Goal: Information Seeking & Learning: Learn about a topic

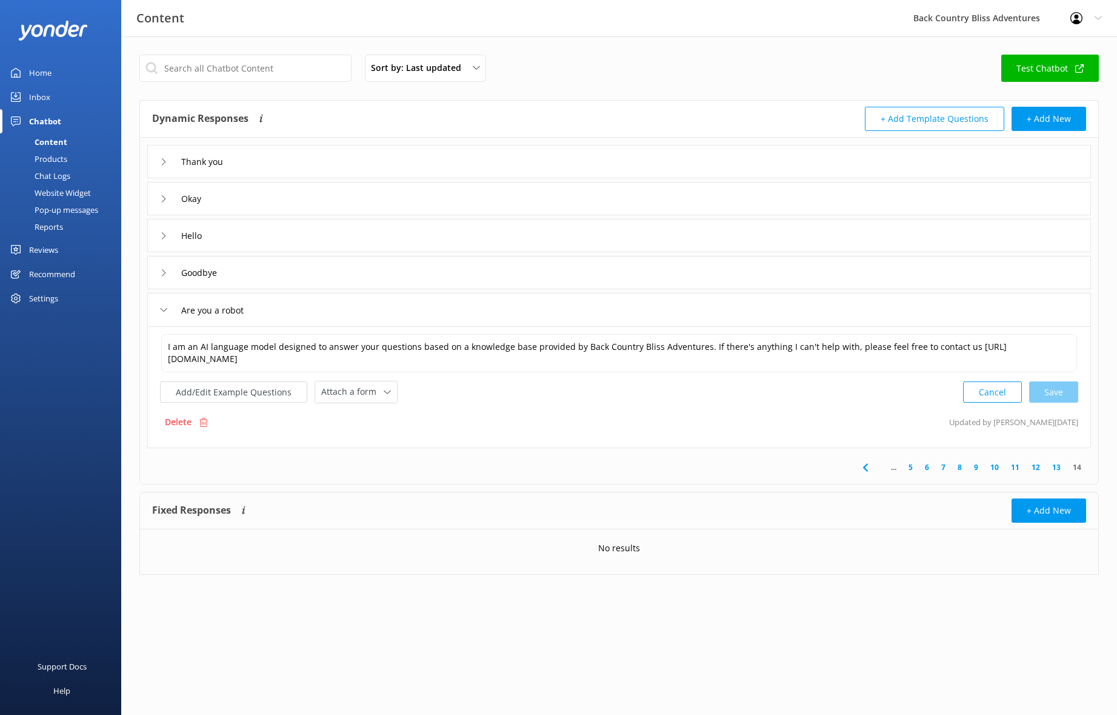
click at [1062, 465] on link "13" at bounding box center [1056, 467] width 21 height 12
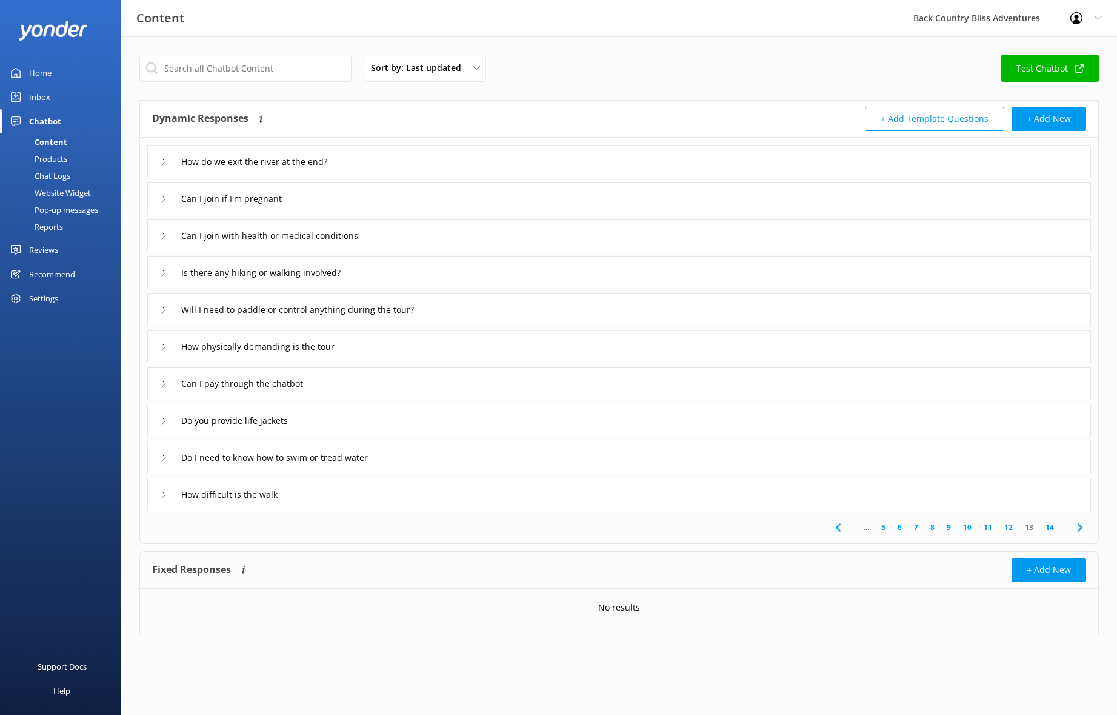
click at [167, 383] on div "Can I pay through the chatbot" at bounding box center [237, 383] width 155 height 20
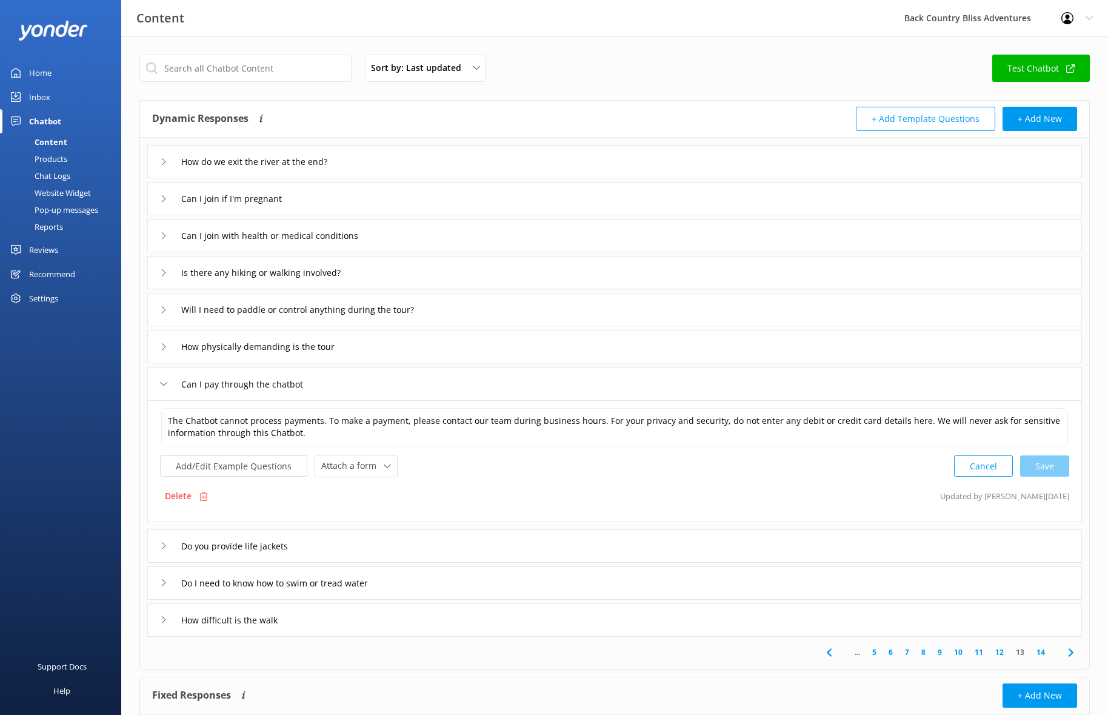
click at [162, 382] on icon at bounding box center [163, 383] width 7 height 7
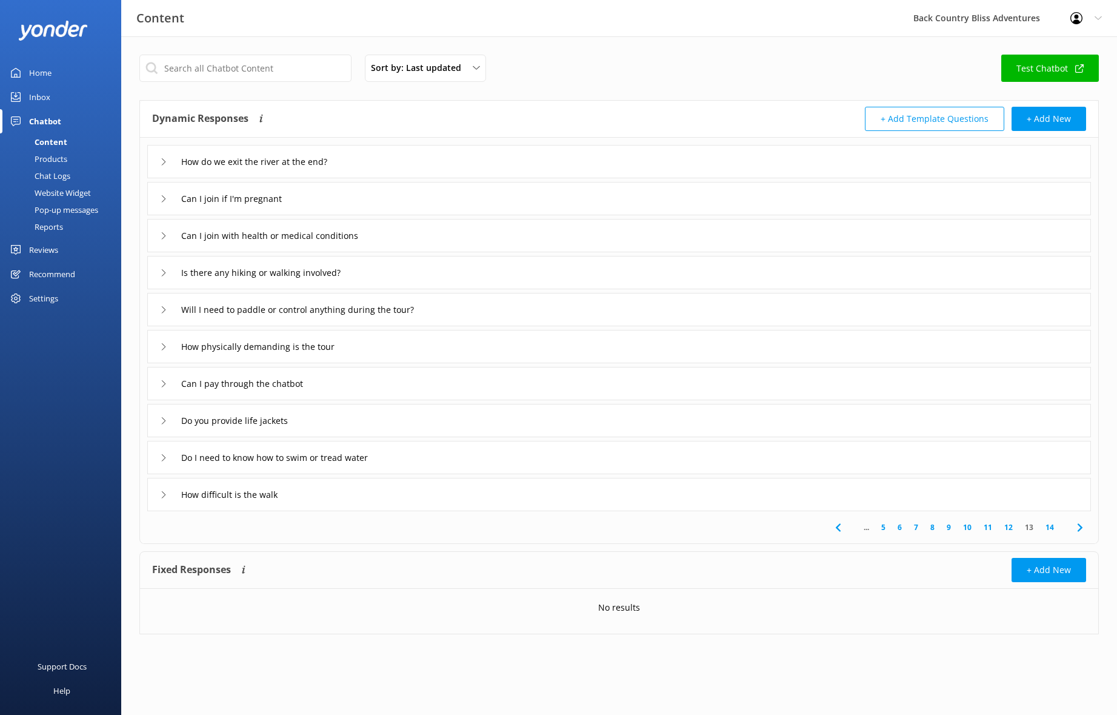
click at [165, 490] on div "How difficult is the walk" at bounding box center [228, 494] width 136 height 20
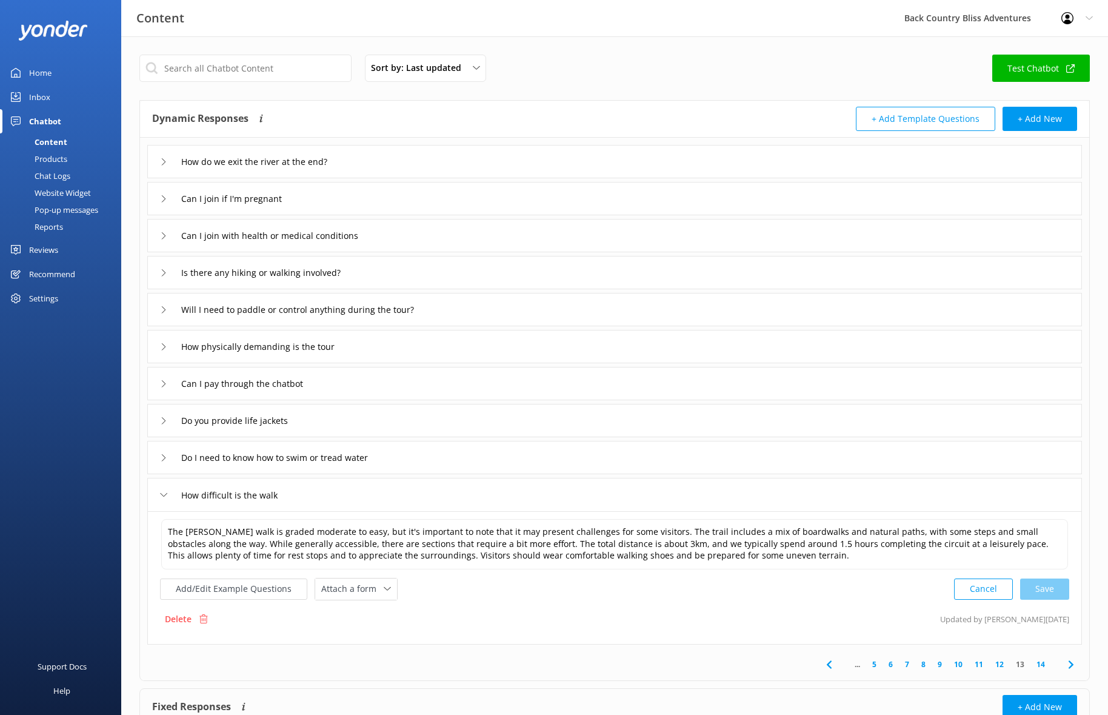
click at [164, 421] on use at bounding box center [164, 420] width 4 height 7
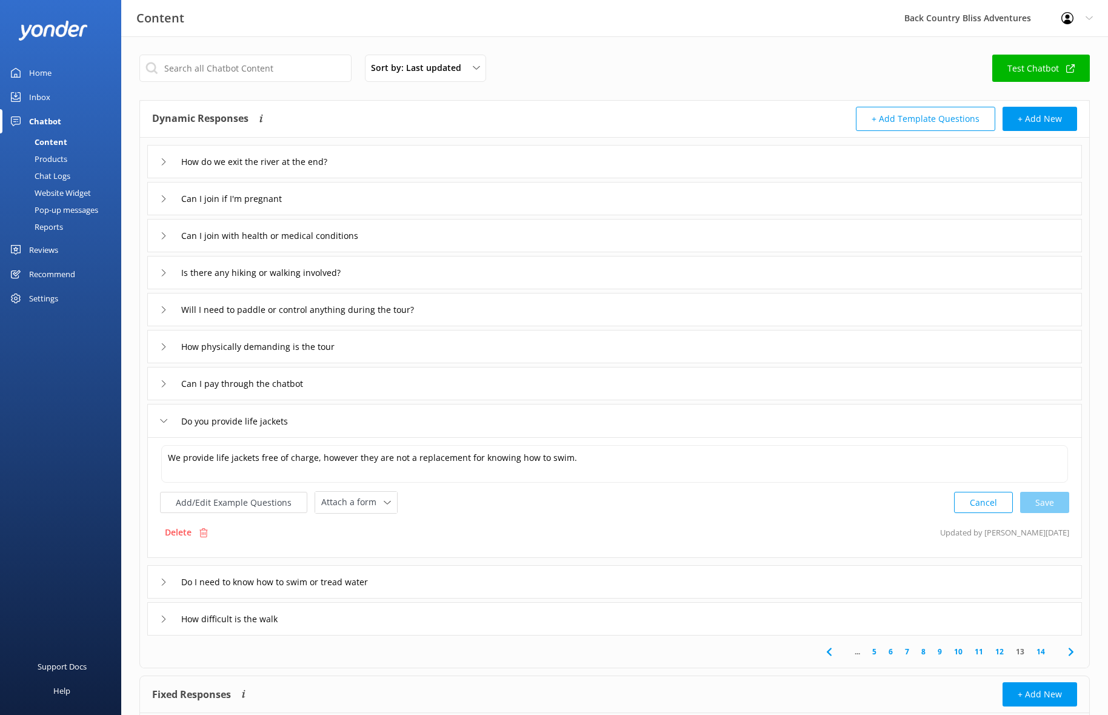
click at [164, 419] on icon at bounding box center [163, 420] width 7 height 7
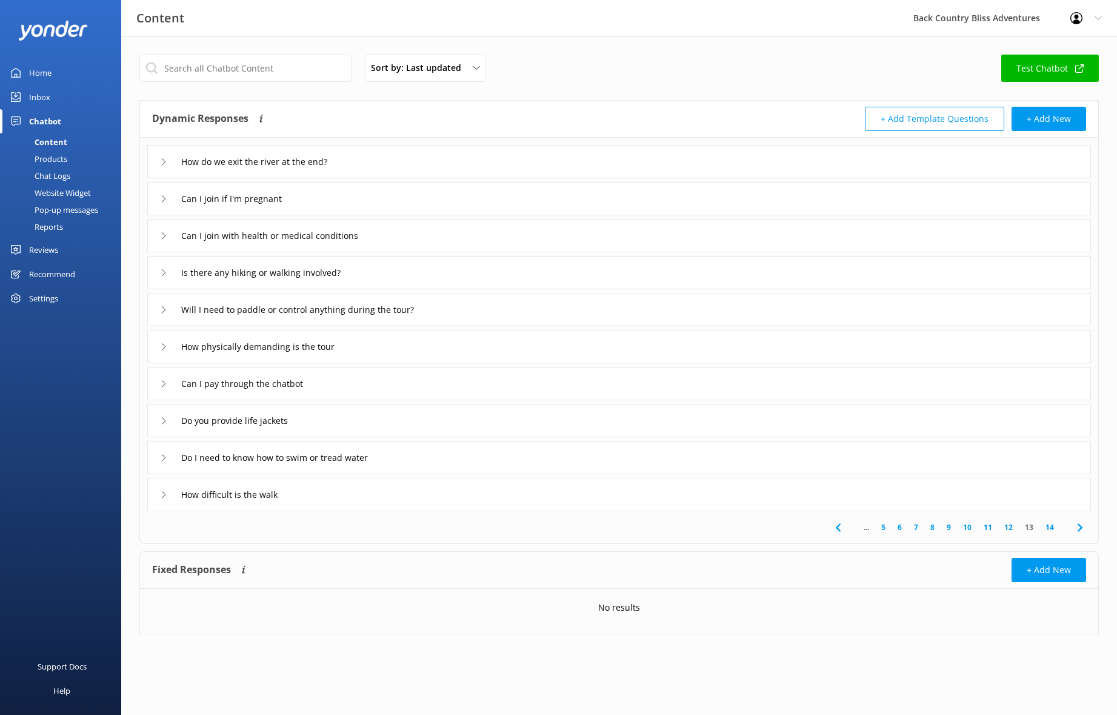
click at [165, 414] on div "Do you provide life jackets" at bounding box center [232, 420] width 145 height 20
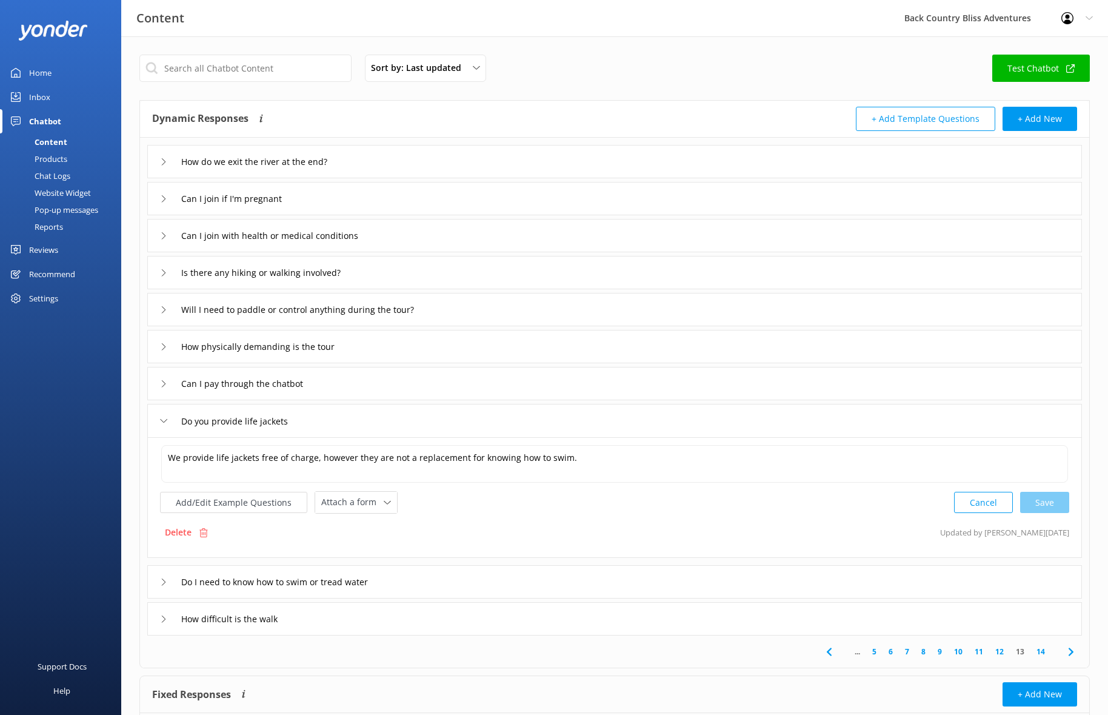
click at [165, 421] on icon at bounding box center [163, 420] width 7 height 7
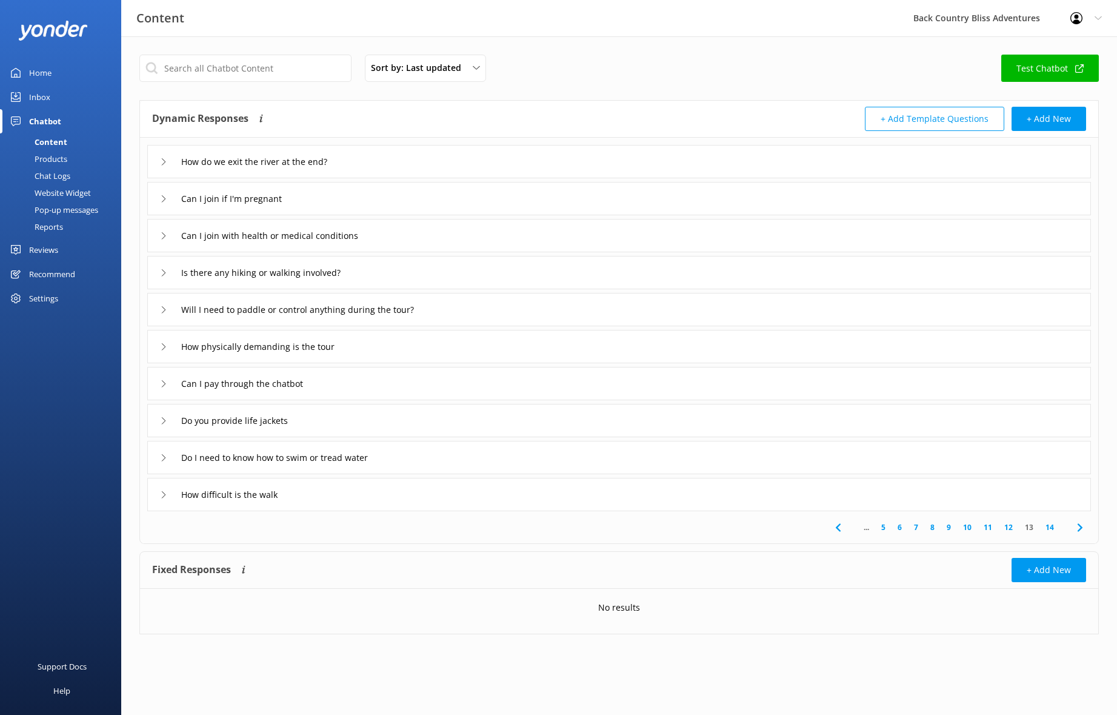
click at [165, 342] on div "How physically demanding is the tour" at bounding box center [254, 346] width 189 height 20
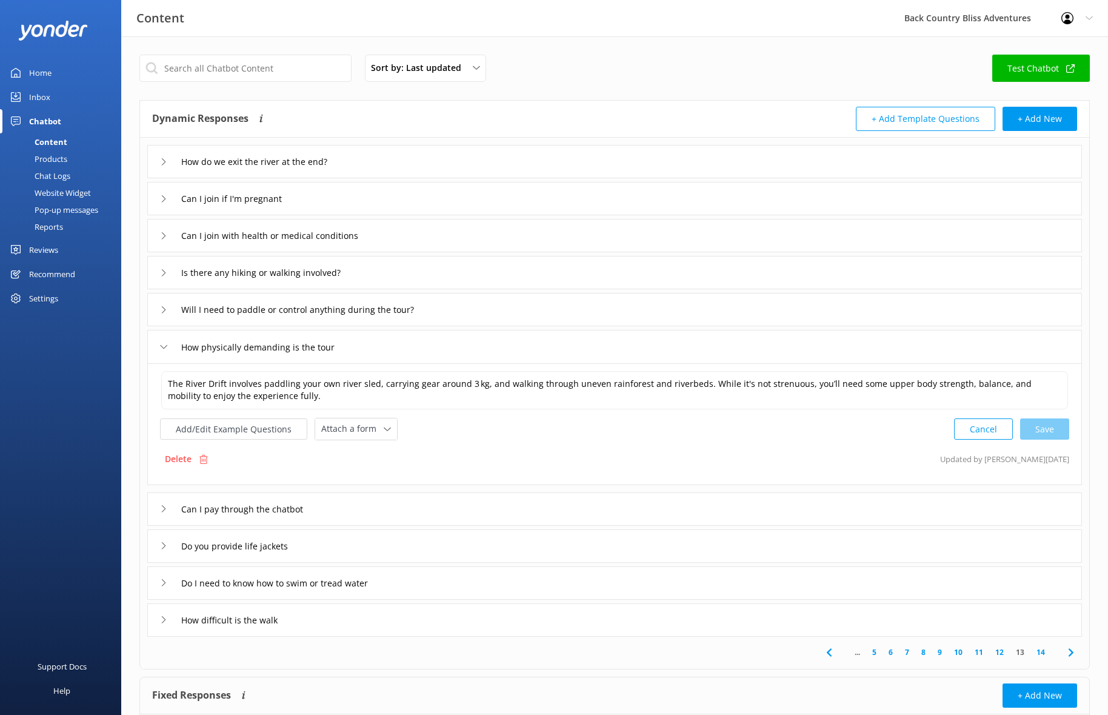
click at [164, 346] on icon at bounding box center [163, 346] width 7 height 7
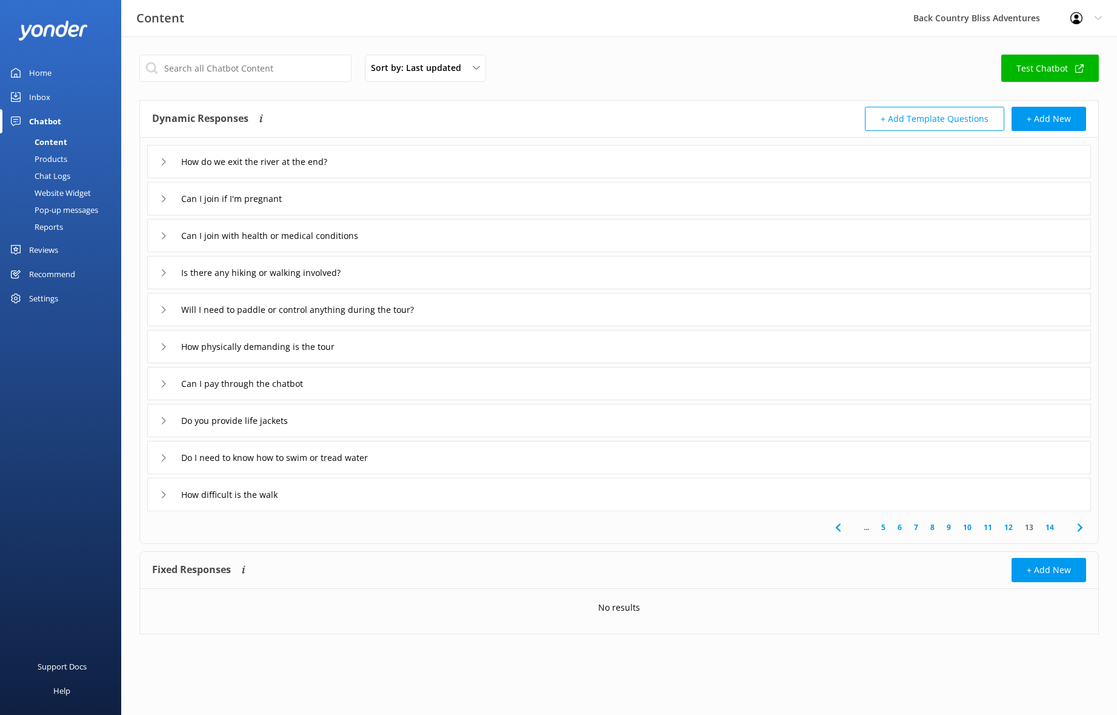
click at [162, 162] on icon at bounding box center [163, 161] width 7 height 7
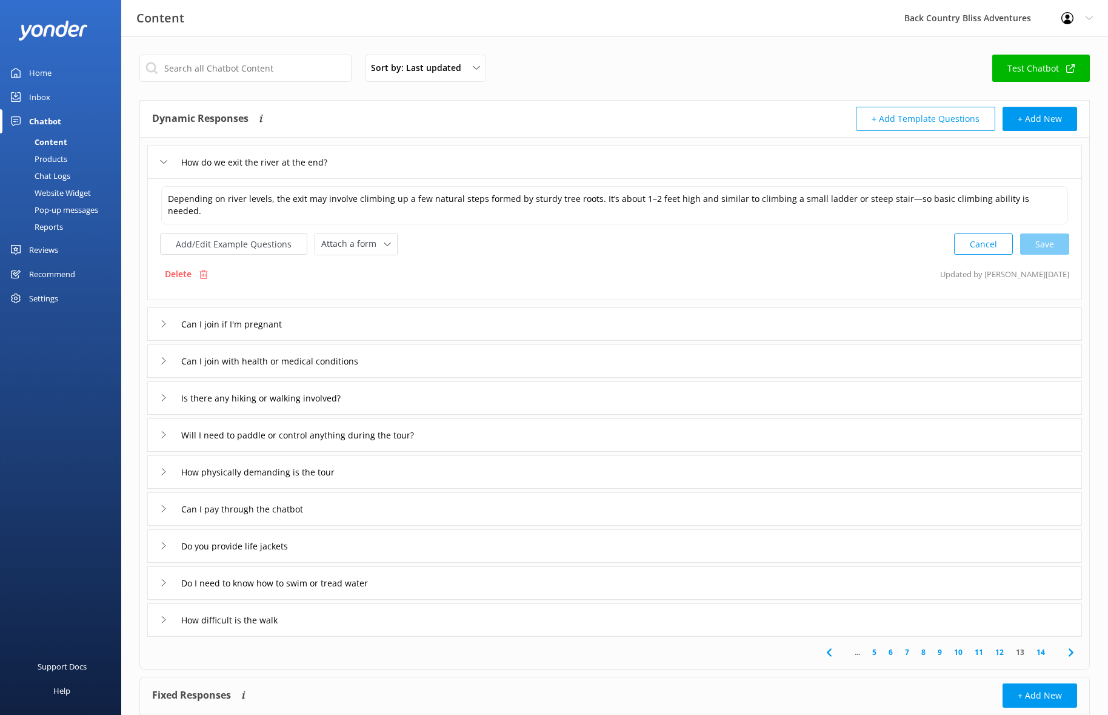
click at [164, 162] on icon at bounding box center [163, 161] width 7 height 7
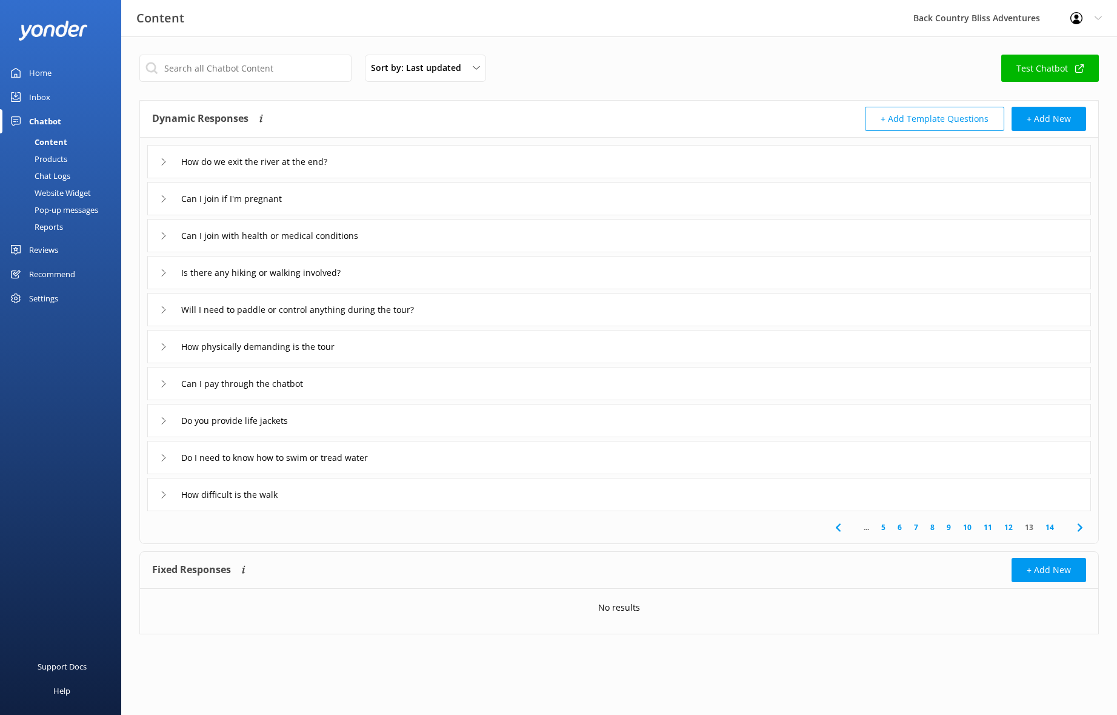
click at [1006, 524] on link "12" at bounding box center [1008, 527] width 21 height 12
click at [169, 195] on div "Is your business sustainable" at bounding box center [235, 199] width 150 height 20
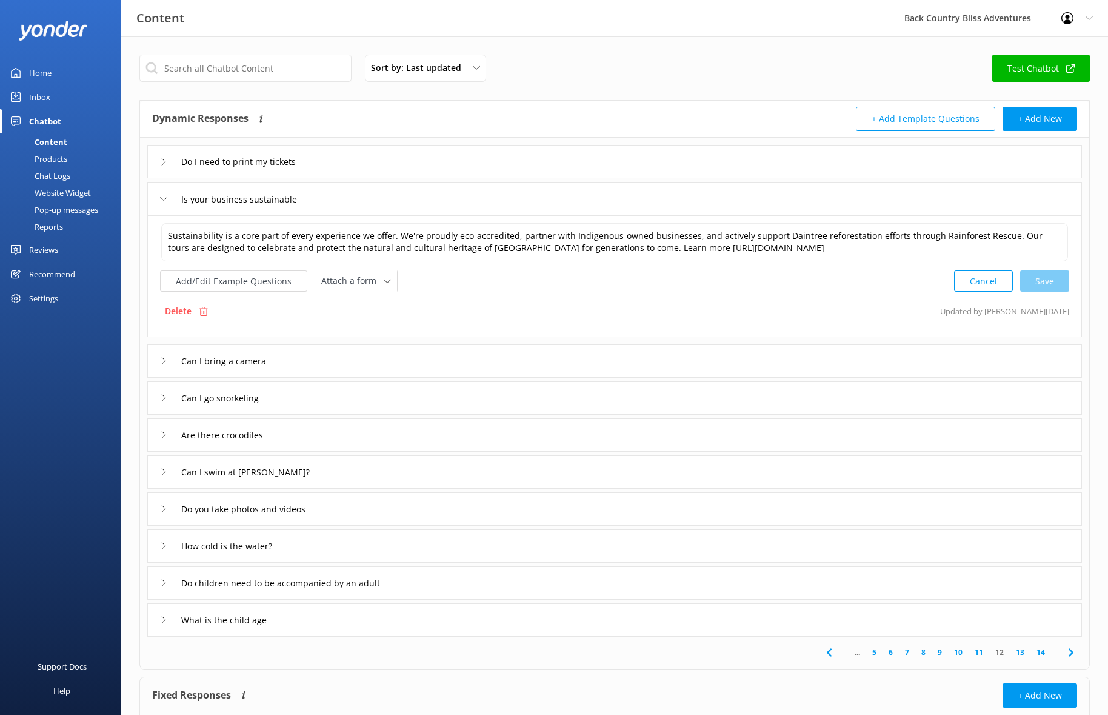
click at [164, 197] on icon at bounding box center [163, 198] width 7 height 7
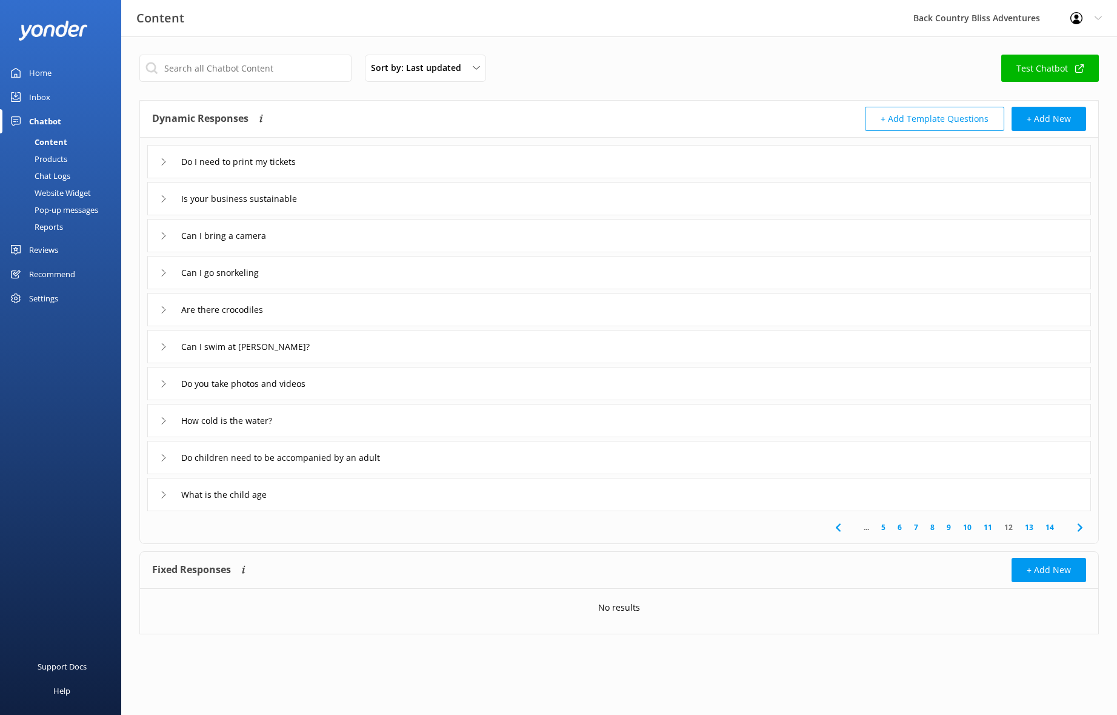
click at [162, 233] on use at bounding box center [164, 235] width 4 height 7
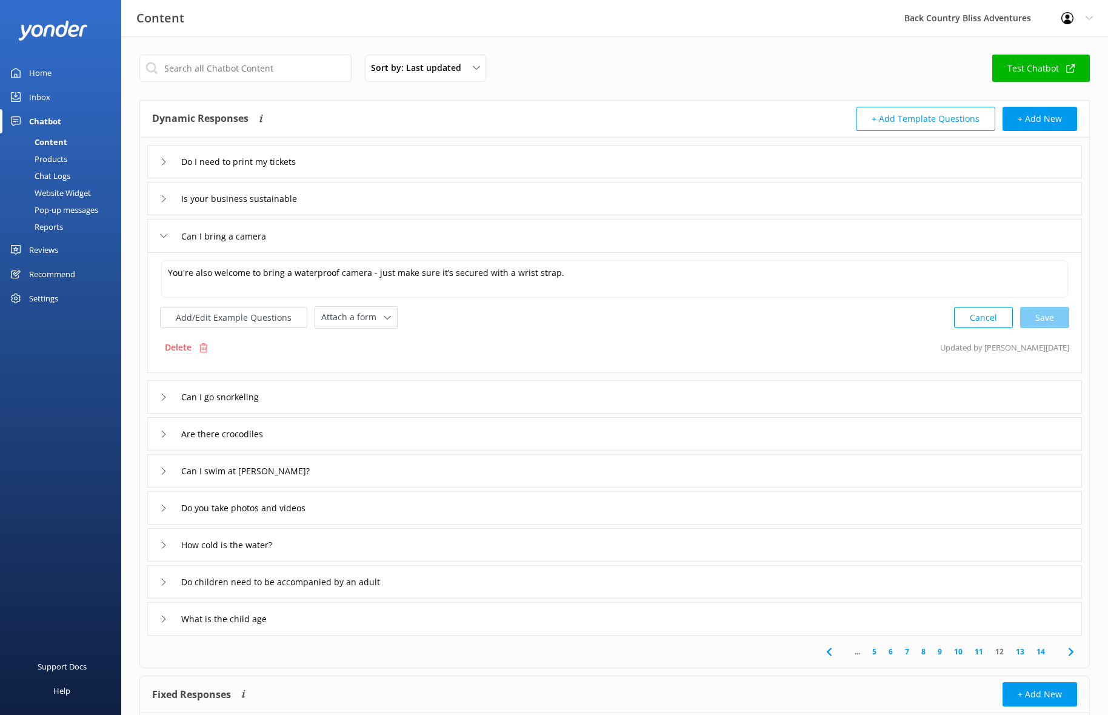
click at [164, 233] on icon at bounding box center [163, 235] width 7 height 7
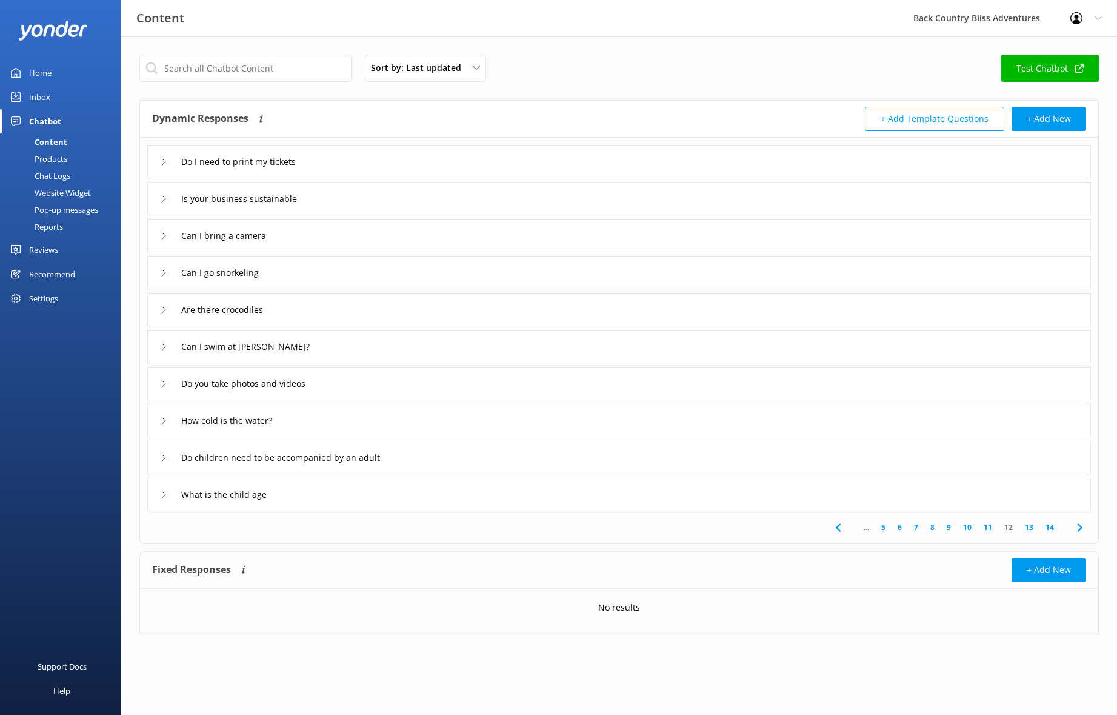
click at [161, 272] on icon at bounding box center [163, 272] width 7 height 7
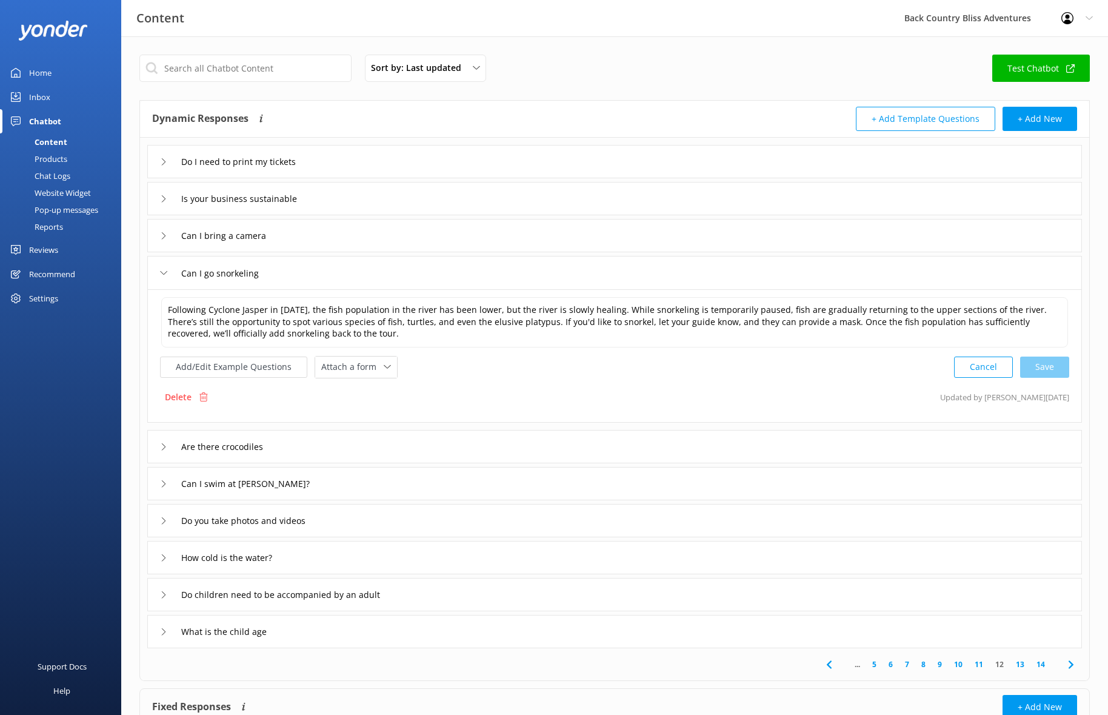
click at [162, 272] on icon at bounding box center [163, 272] width 7 height 7
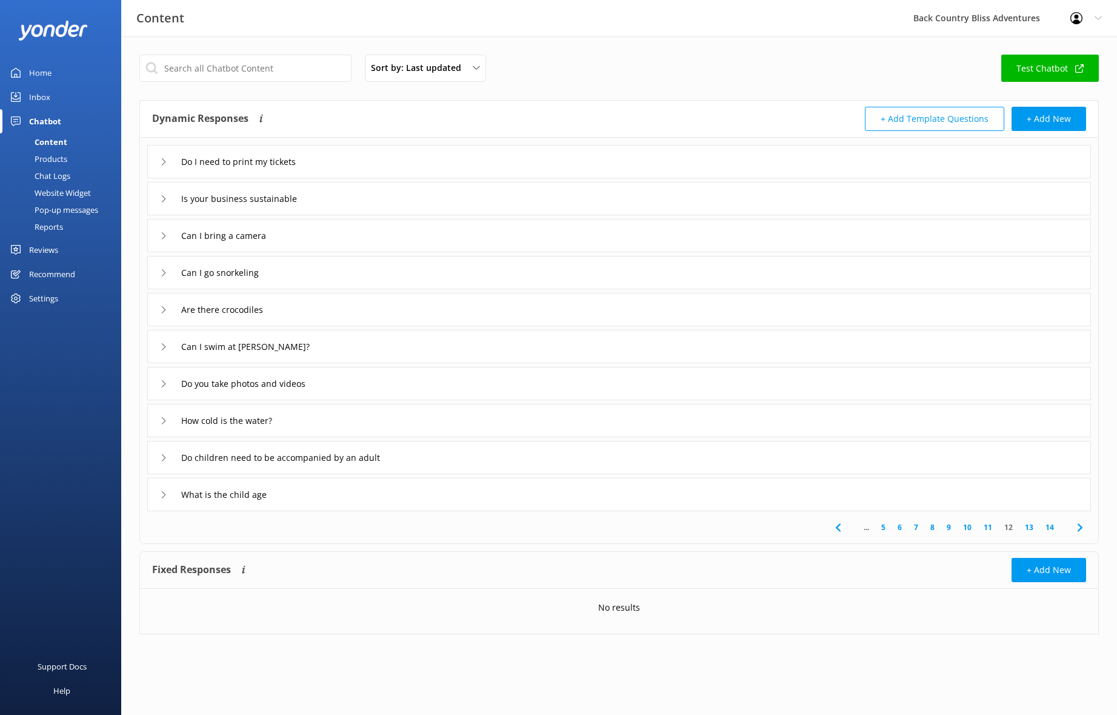
click at [162, 307] on icon at bounding box center [163, 309] width 7 height 7
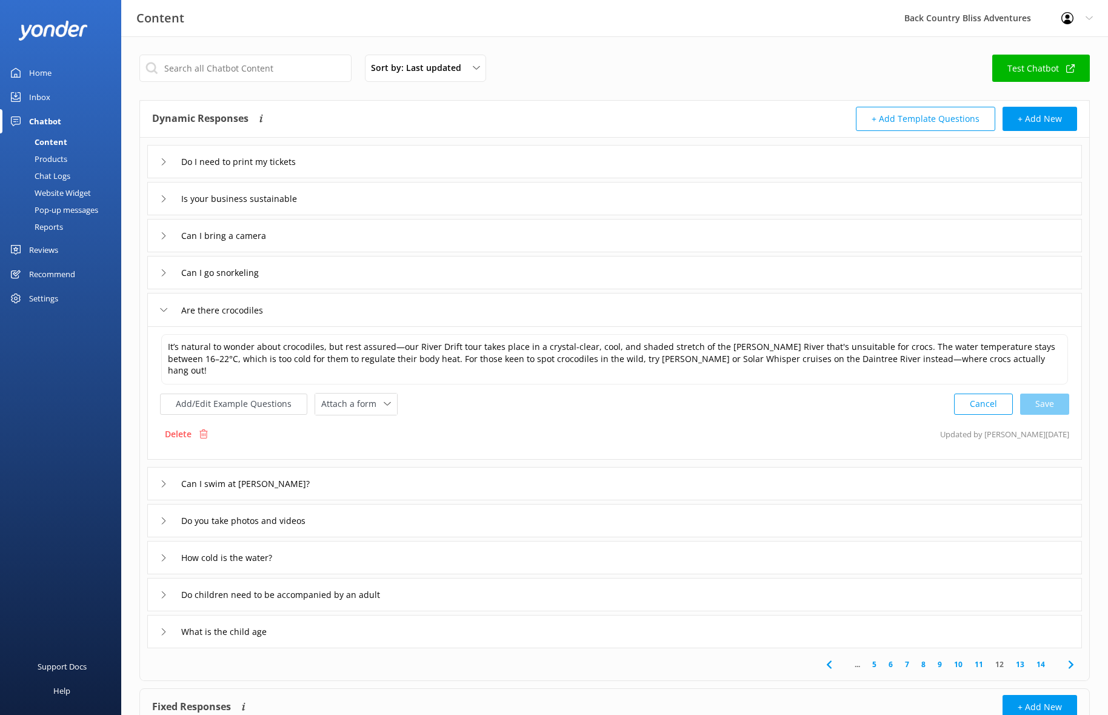
click at [162, 309] on icon at bounding box center [163, 309] width 7 height 7
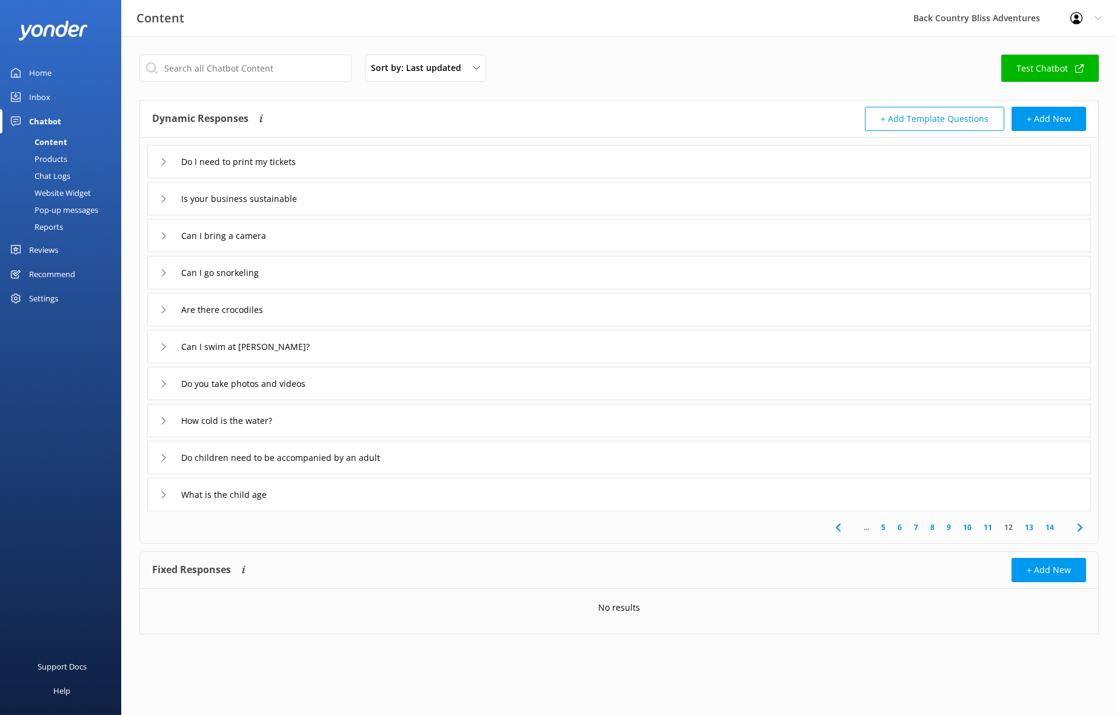
click at [164, 342] on div "Can I swim at [PERSON_NAME]?" at bounding box center [235, 346] width 150 height 20
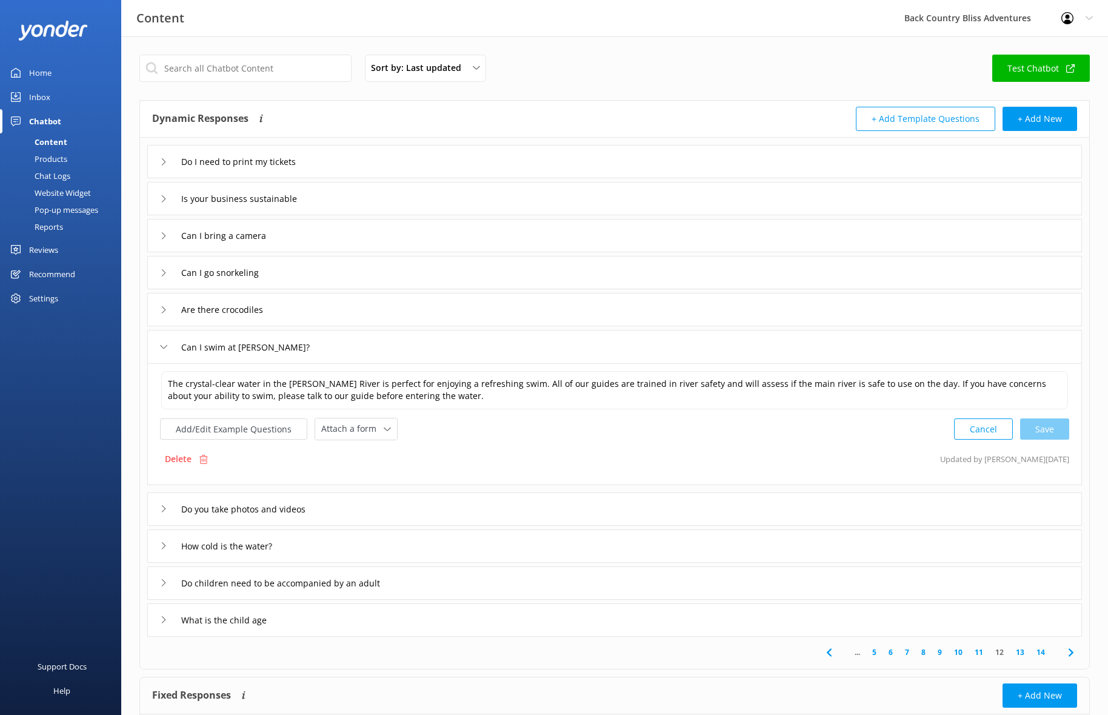
click at [165, 344] on icon at bounding box center [163, 346] width 7 height 7
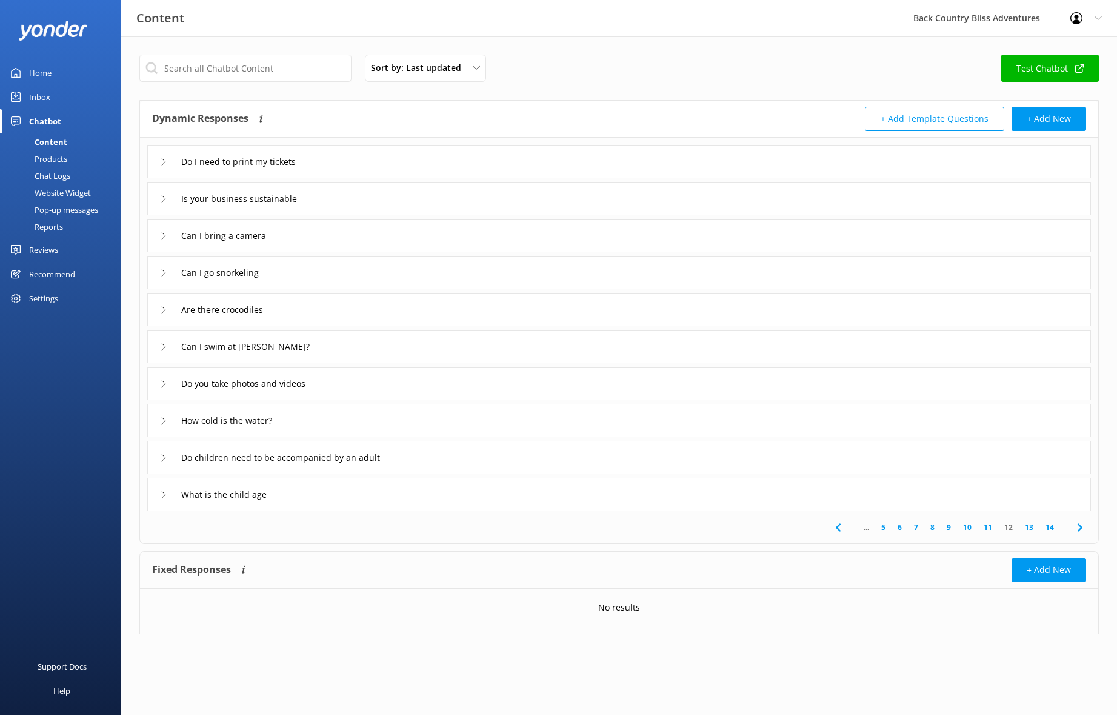
click at [165, 381] on icon at bounding box center [163, 383] width 7 height 7
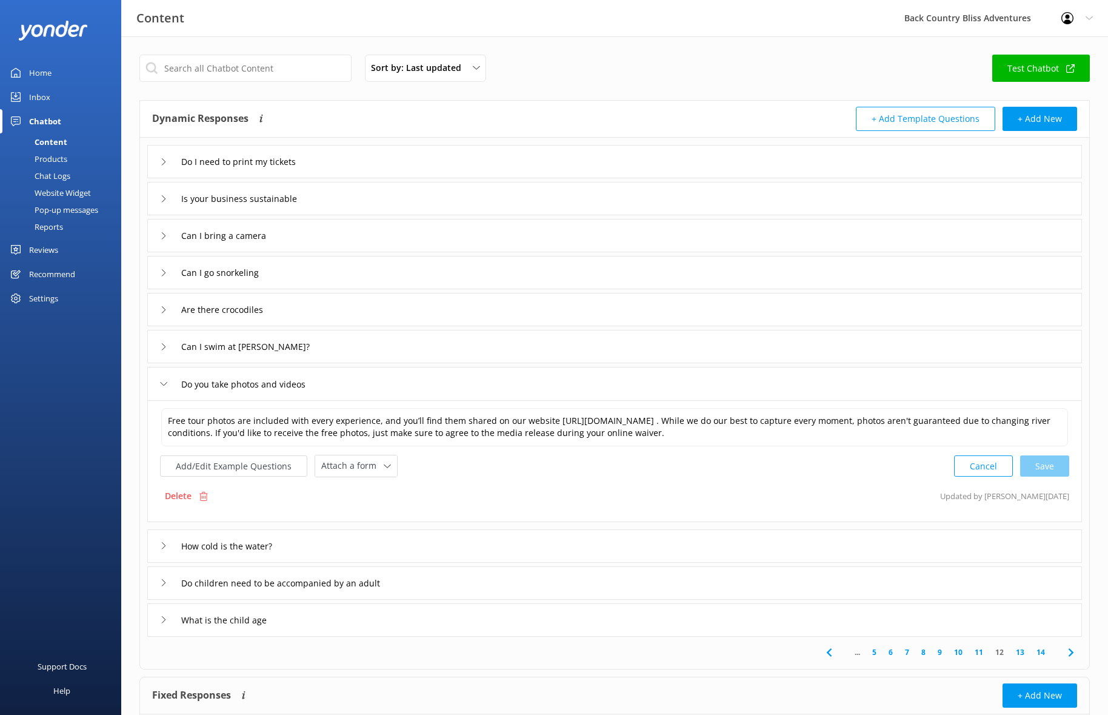
click at [166, 384] on icon at bounding box center [163, 383] width 7 height 7
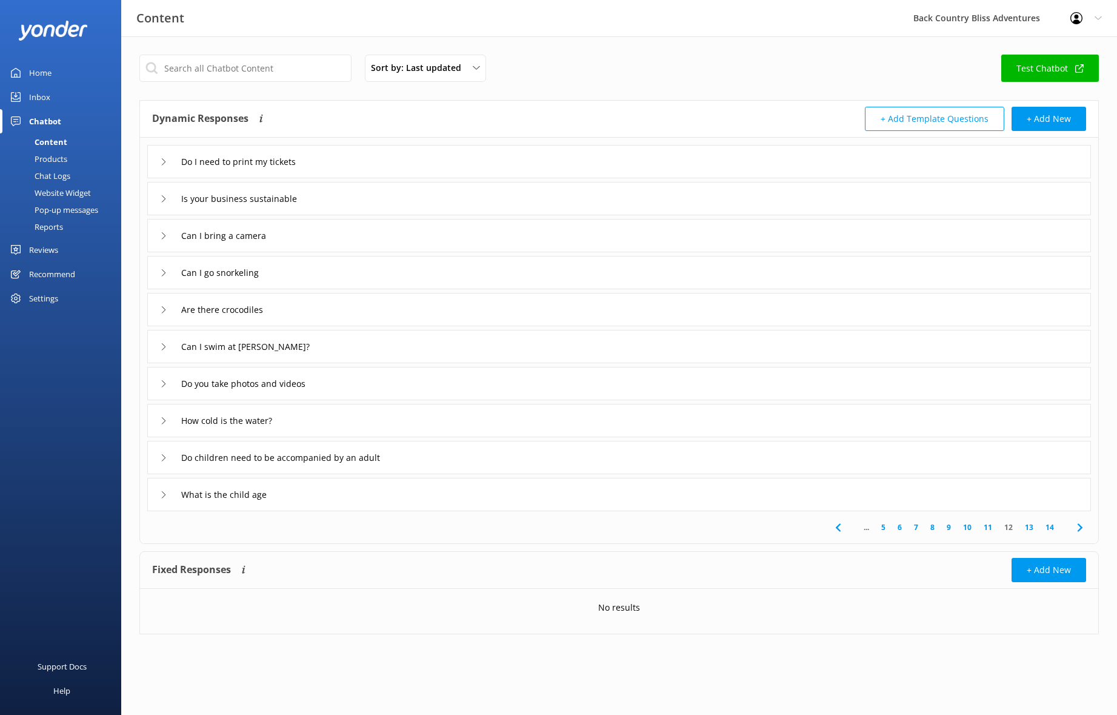
click at [164, 420] on icon at bounding box center [163, 420] width 7 height 7
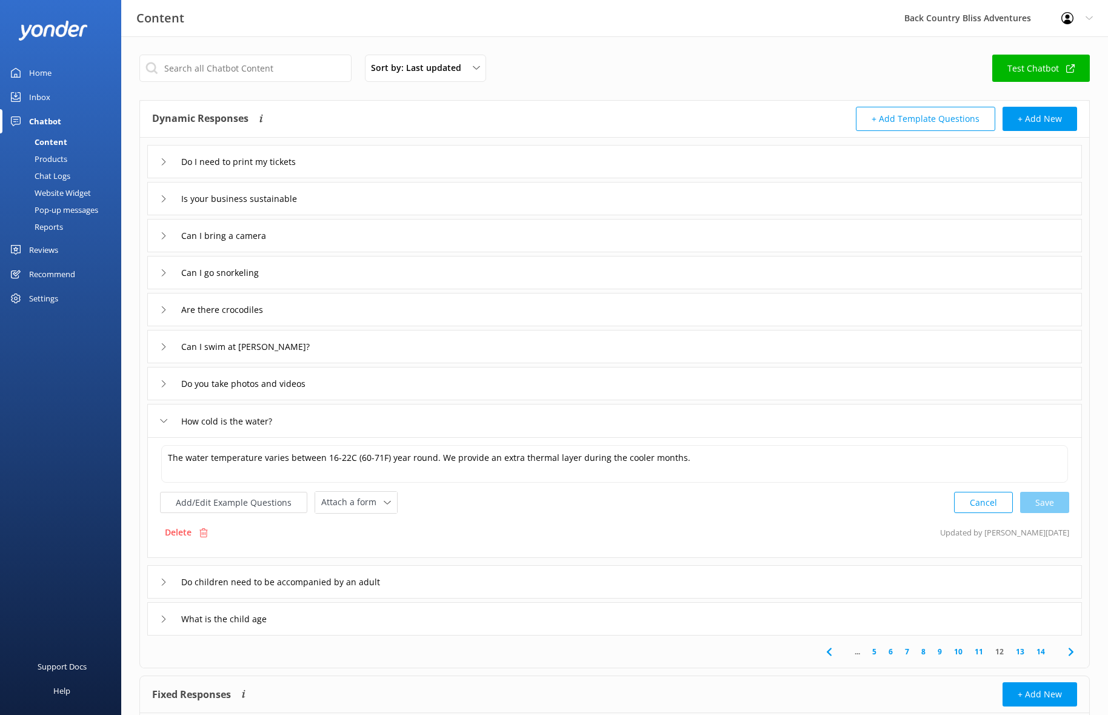
click at [165, 421] on use at bounding box center [164, 421] width 7 height 4
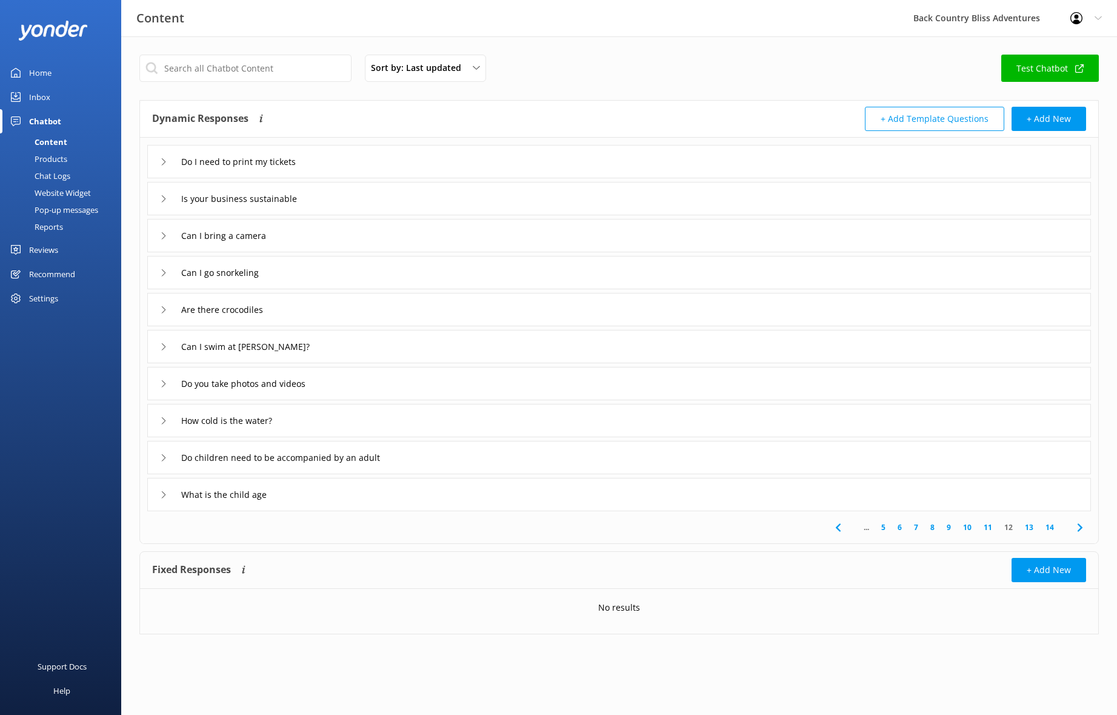
click at [169, 455] on div "Do children need to be accompanied by an adult" at bounding box center [279, 457] width 238 height 20
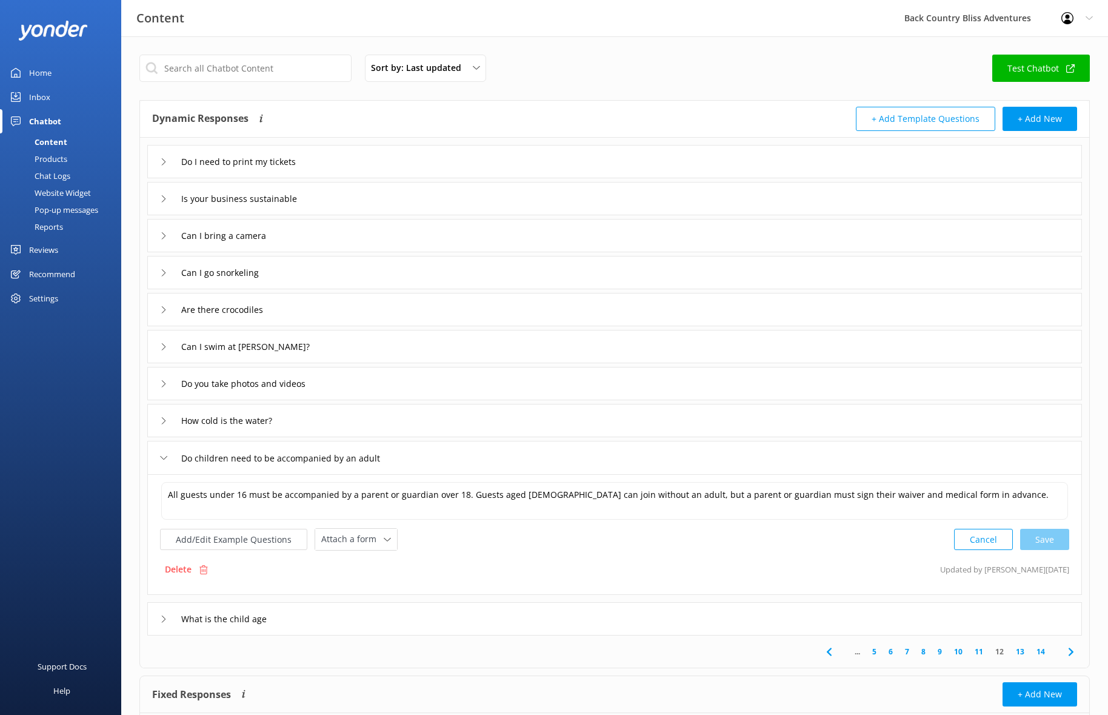
click at [167, 455] on div "Do children need to be accompanied by an adult" at bounding box center [279, 458] width 238 height 20
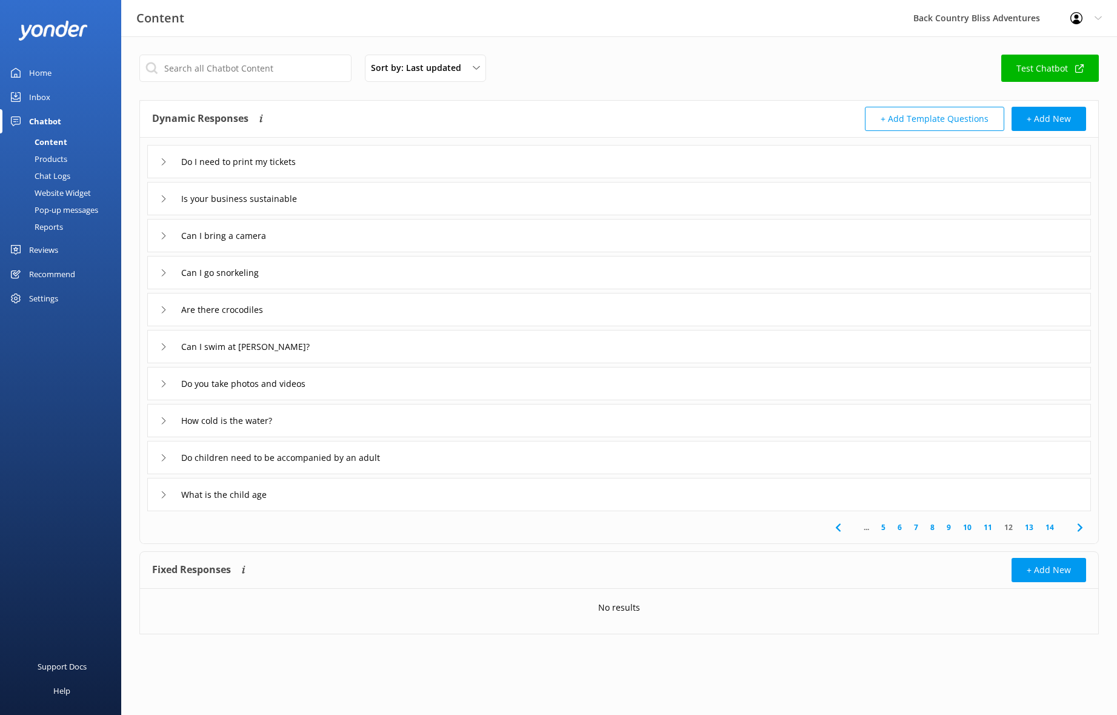
click at [165, 499] on div "What is the child age" at bounding box center [218, 494] width 116 height 20
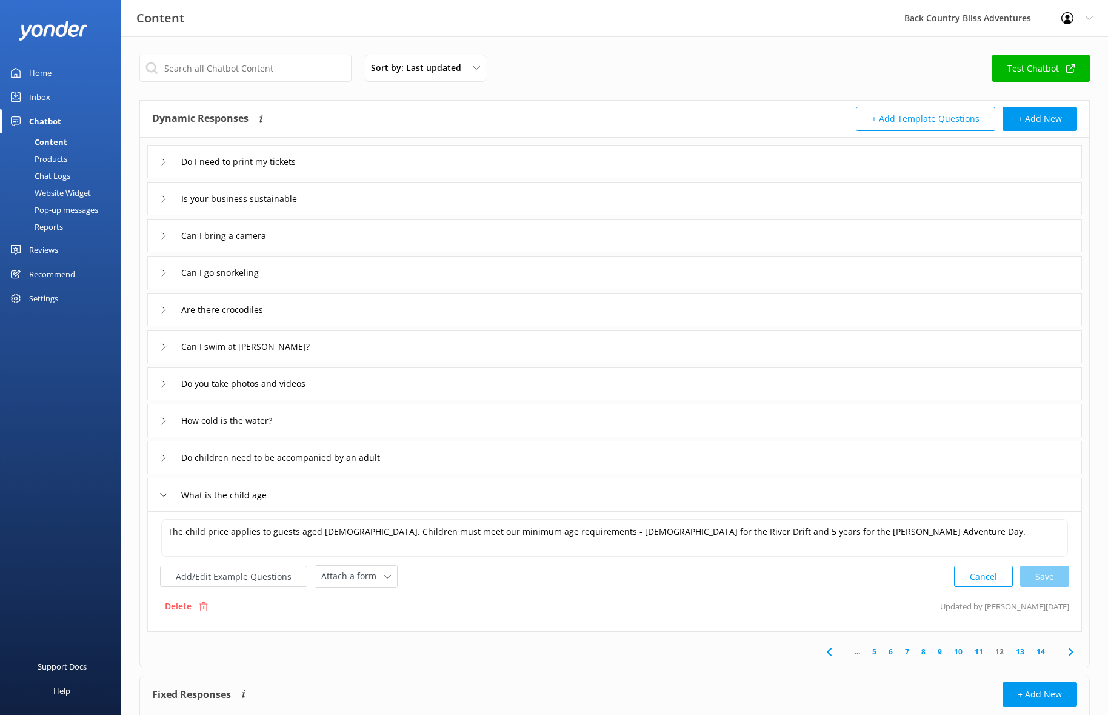
click at [167, 493] on div "What is the child age" at bounding box center [218, 495] width 116 height 20
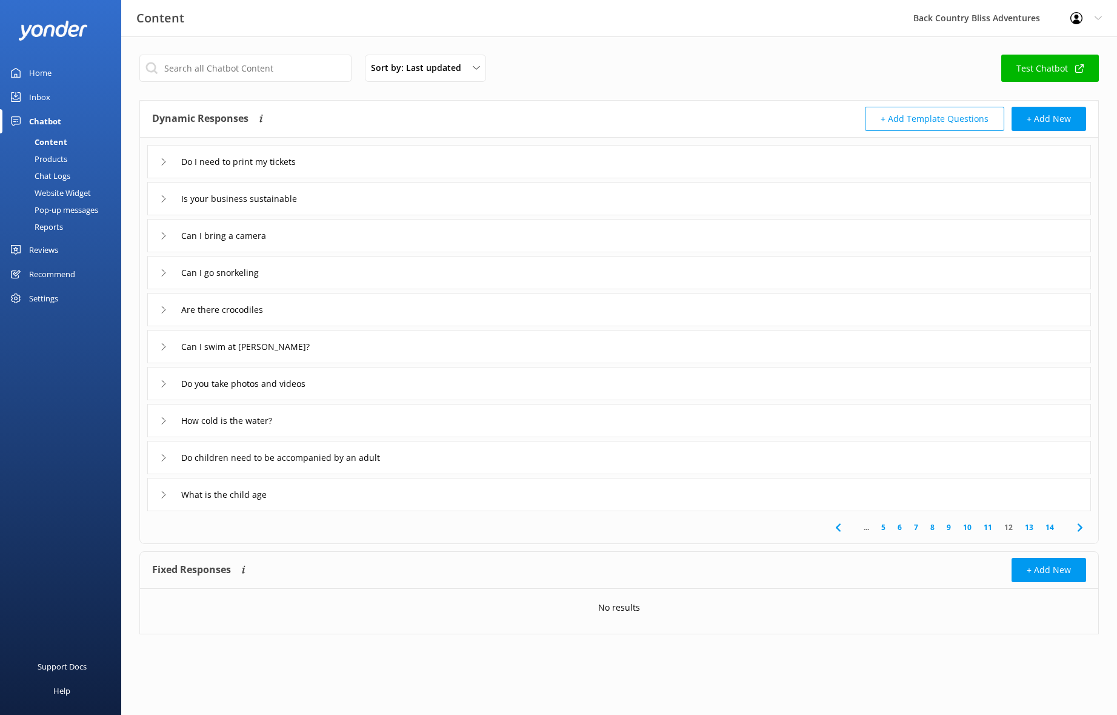
click at [989, 529] on link "11" at bounding box center [988, 527] width 21 height 12
click at [170, 269] on div "What swimwear should I wear" at bounding box center [235, 272] width 150 height 20
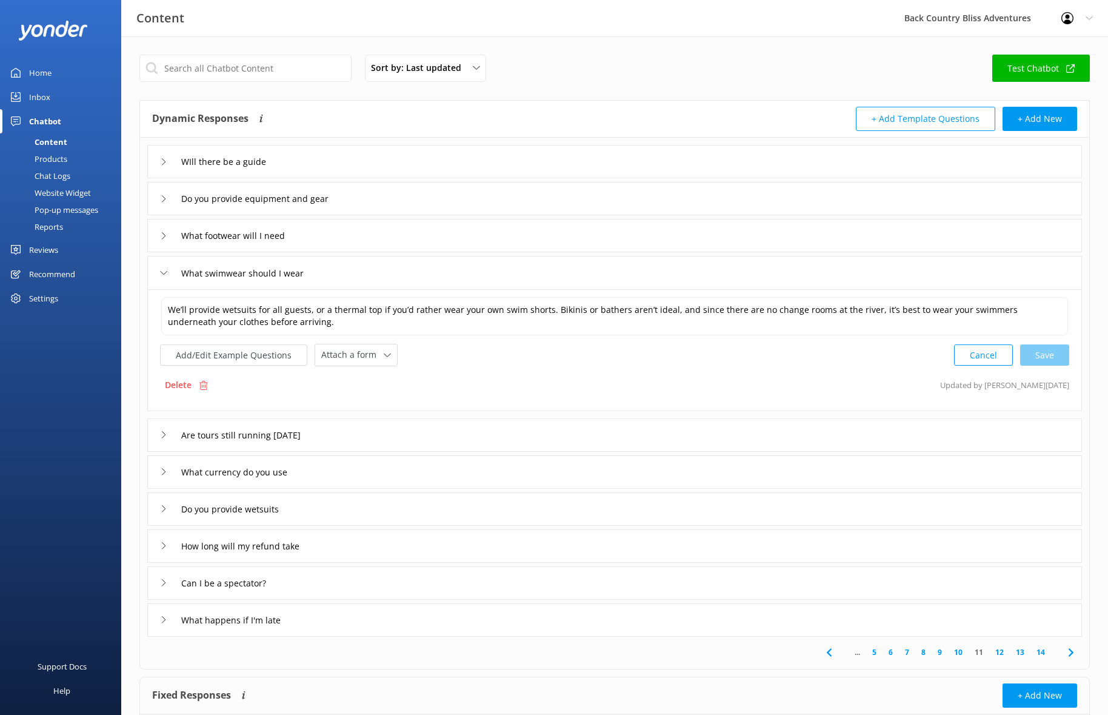
click at [167, 270] on icon at bounding box center [163, 272] width 7 height 7
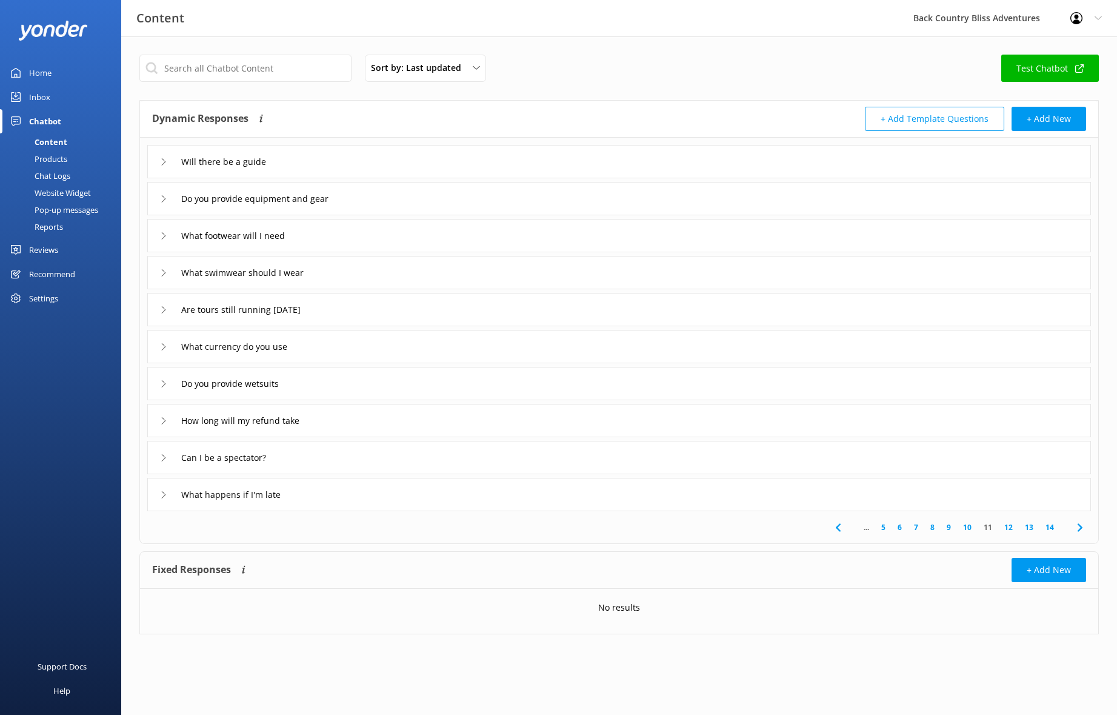
click at [164, 309] on use at bounding box center [164, 309] width 4 height 7
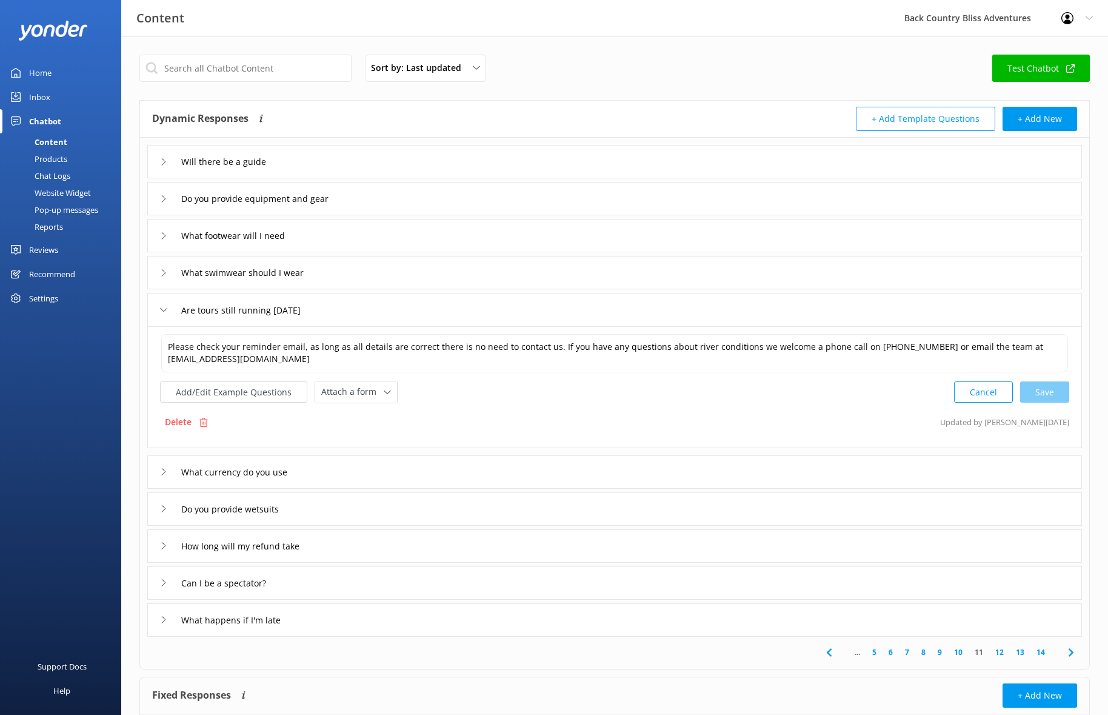
click at [164, 310] on icon at bounding box center [163, 309] width 7 height 7
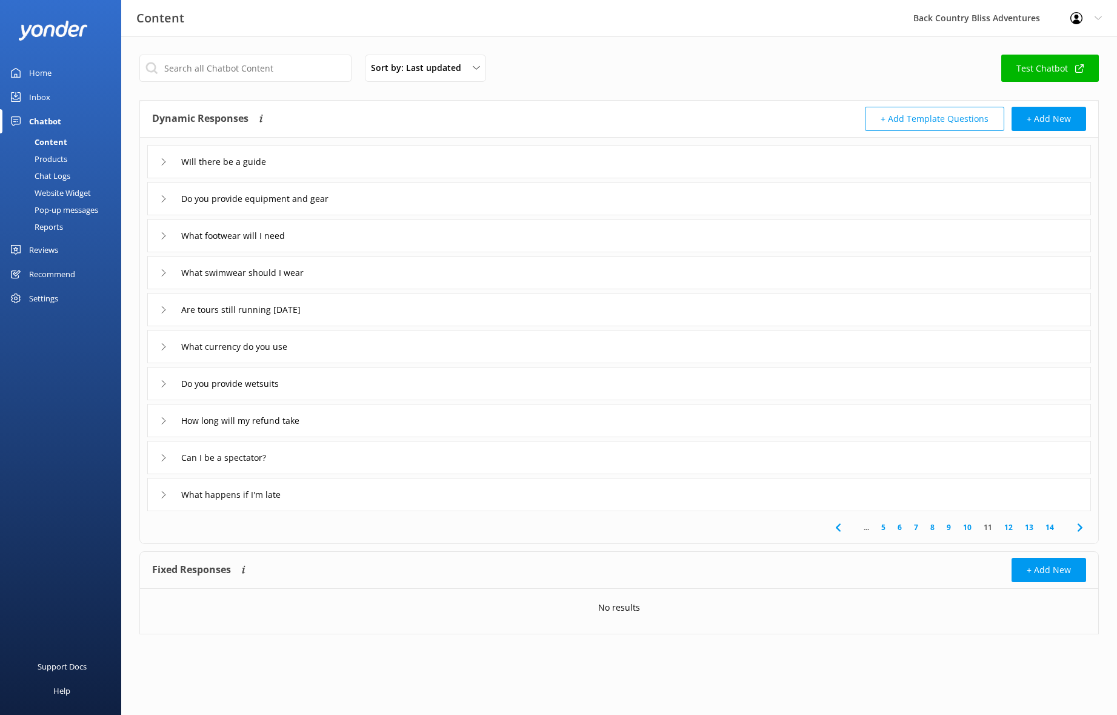
click at [166, 309] on icon at bounding box center [163, 309] width 7 height 7
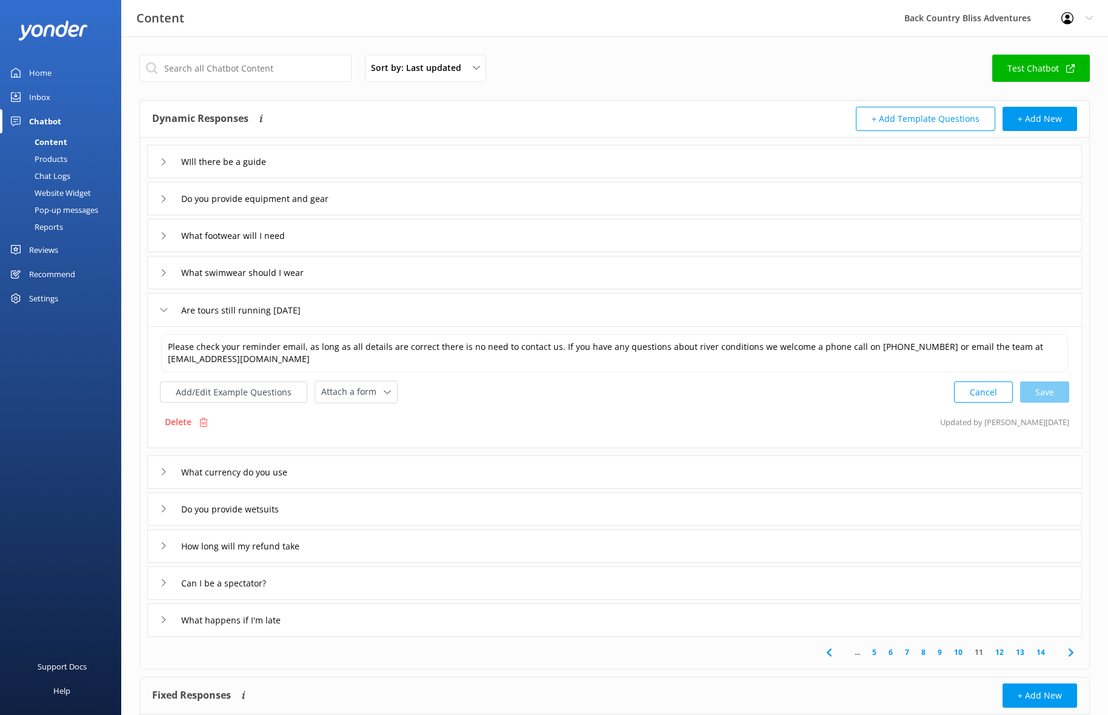
click at [166, 307] on icon at bounding box center [163, 309] width 7 height 7
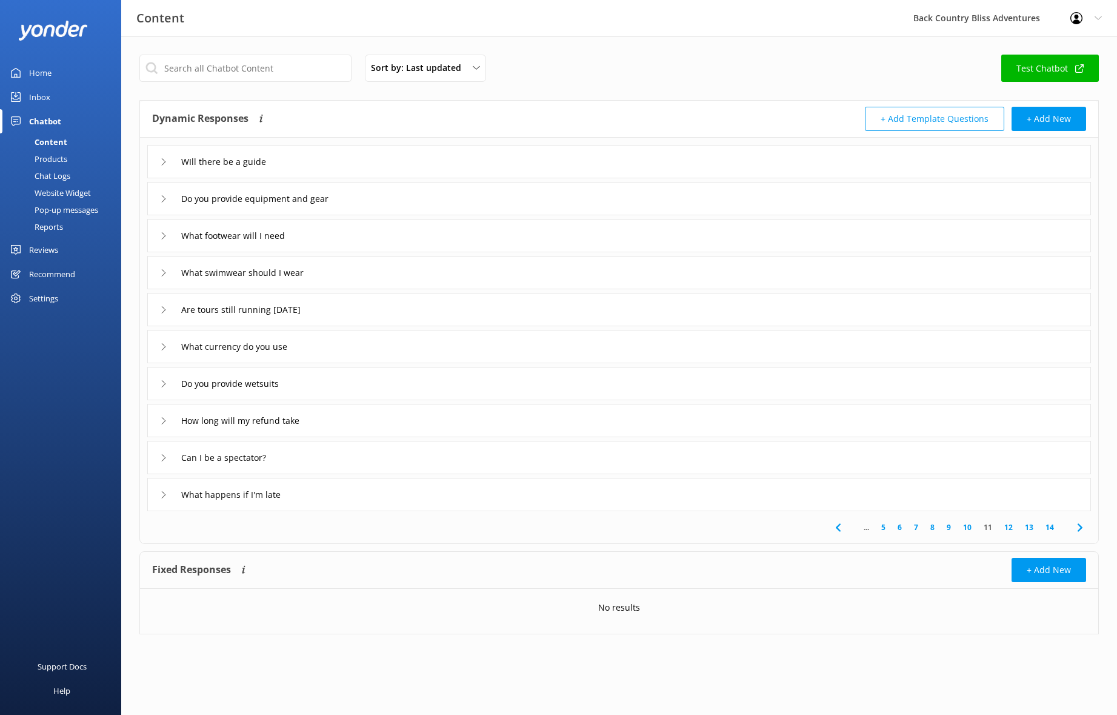
click at [164, 343] on div "What currency do you use" at bounding box center [225, 346] width 131 height 20
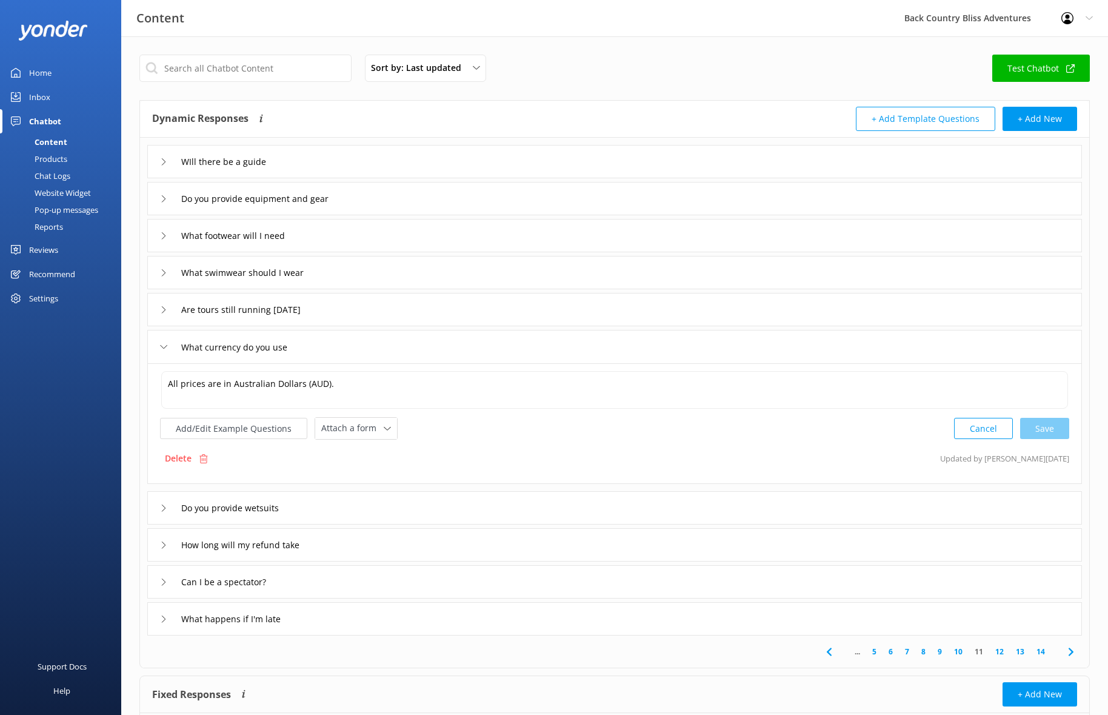
click at [165, 344] on icon at bounding box center [163, 346] width 7 height 7
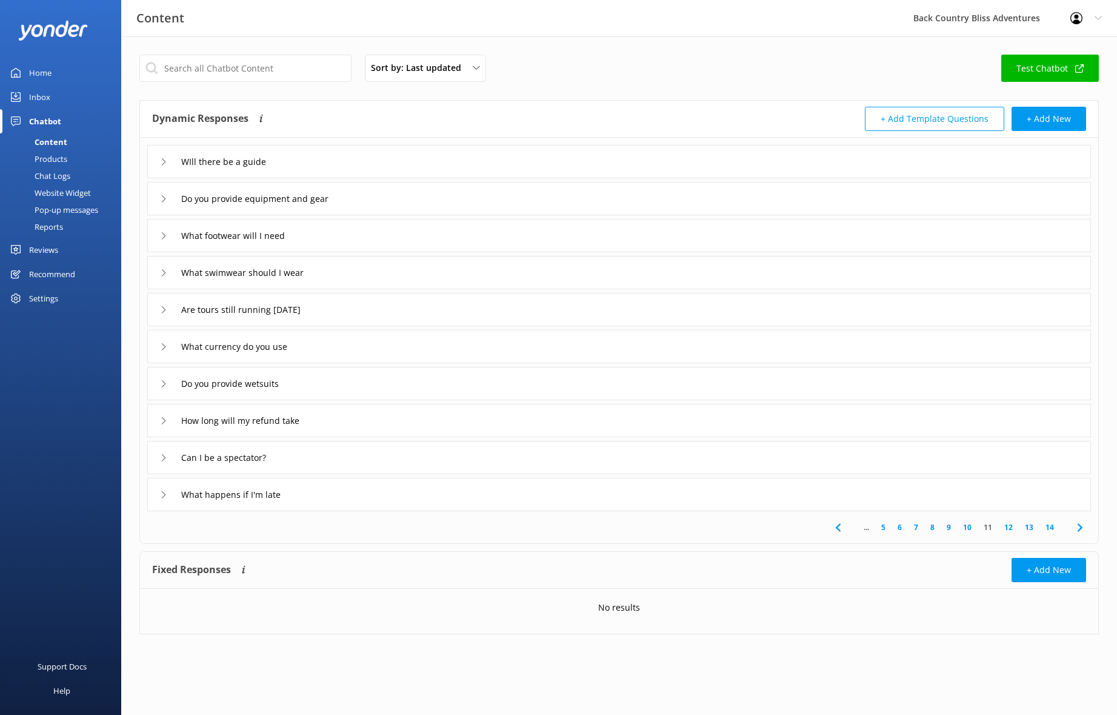
click at [165, 421] on icon at bounding box center [163, 420] width 7 height 7
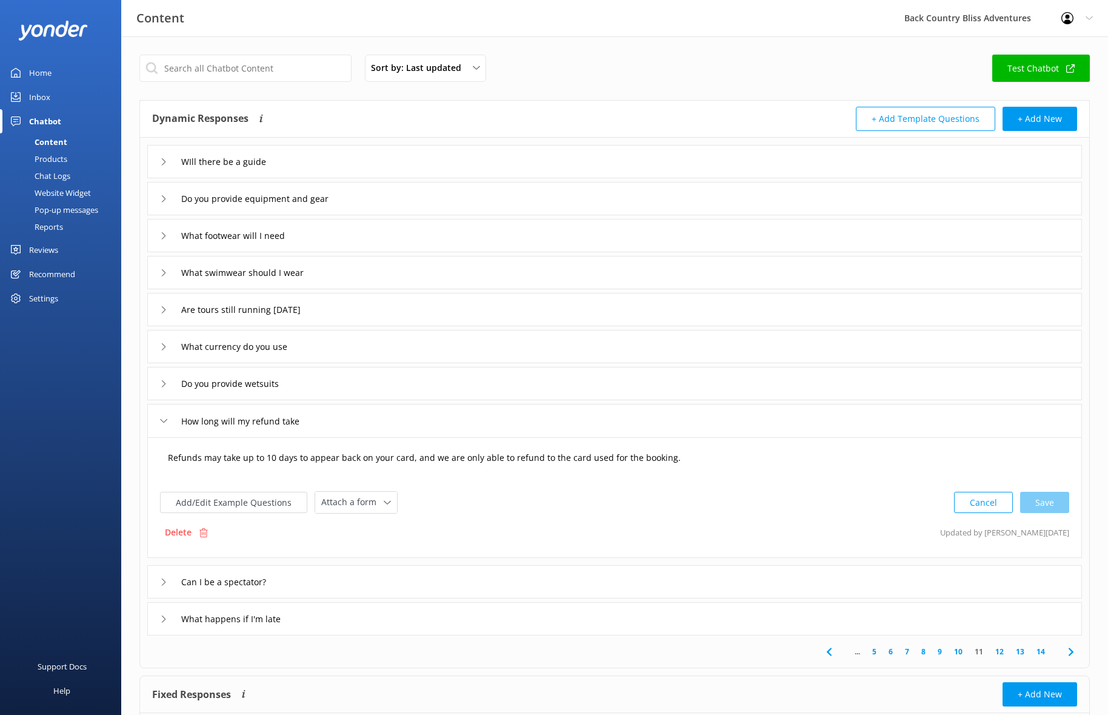
click at [212, 459] on textarea "Refunds may take up to 10 days to appear back on your card, and we are only abl…" at bounding box center [614, 464] width 907 height 38
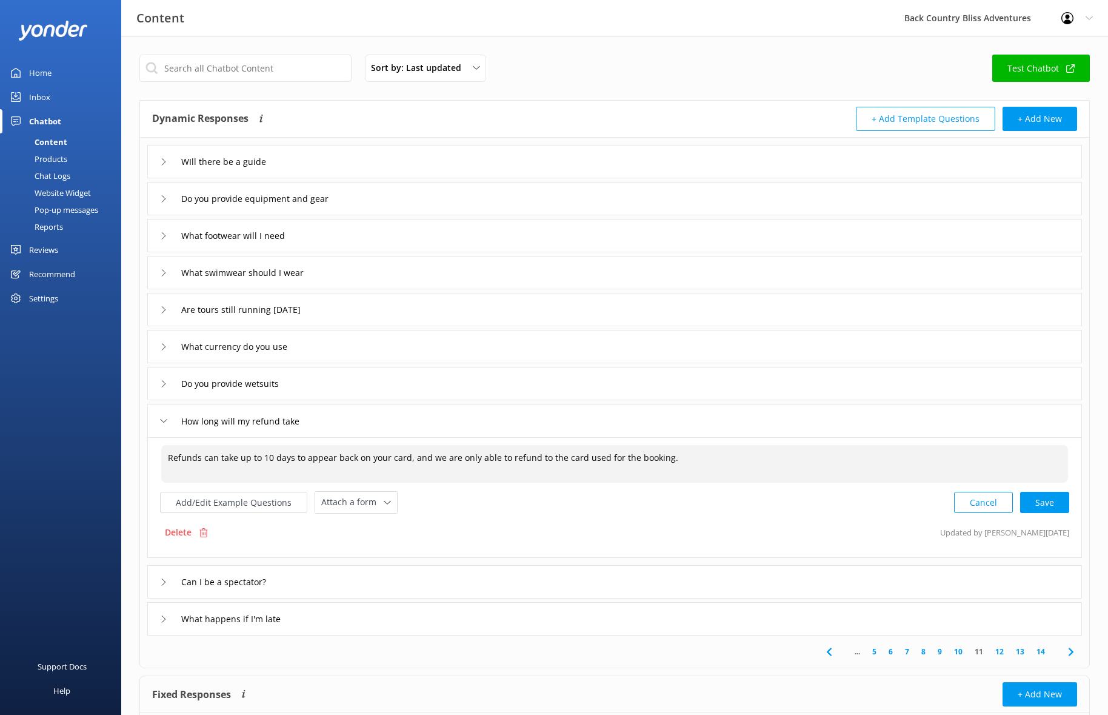
click at [274, 459] on textarea "Refunds can take up to 10 days to appear back on your card, and we are only abl…" at bounding box center [614, 464] width 907 height 38
click at [781, 465] on textarea "Refunds can take up to 10 business days to appear back on your card, and we are…" at bounding box center [614, 464] width 907 height 38
click at [1043, 499] on div "Cancel Save" at bounding box center [1011, 502] width 115 height 22
type textarea "Refunds can take up to 10 business days to appear back on your card, and we are…"
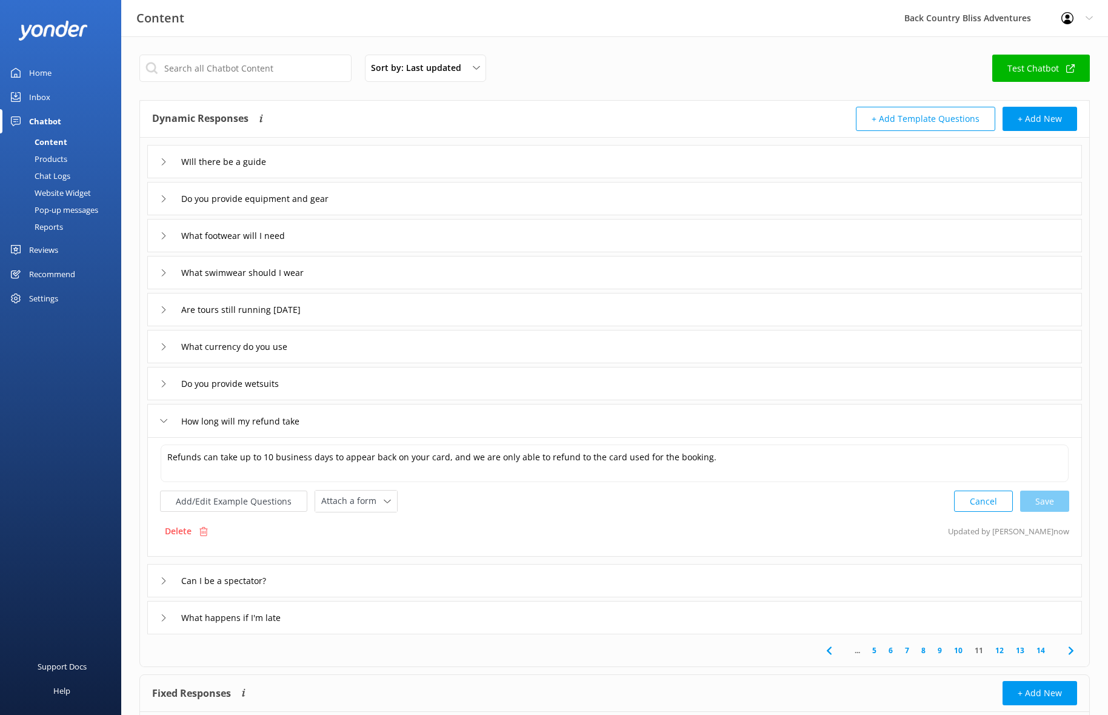
click at [162, 579] on icon at bounding box center [163, 580] width 7 height 7
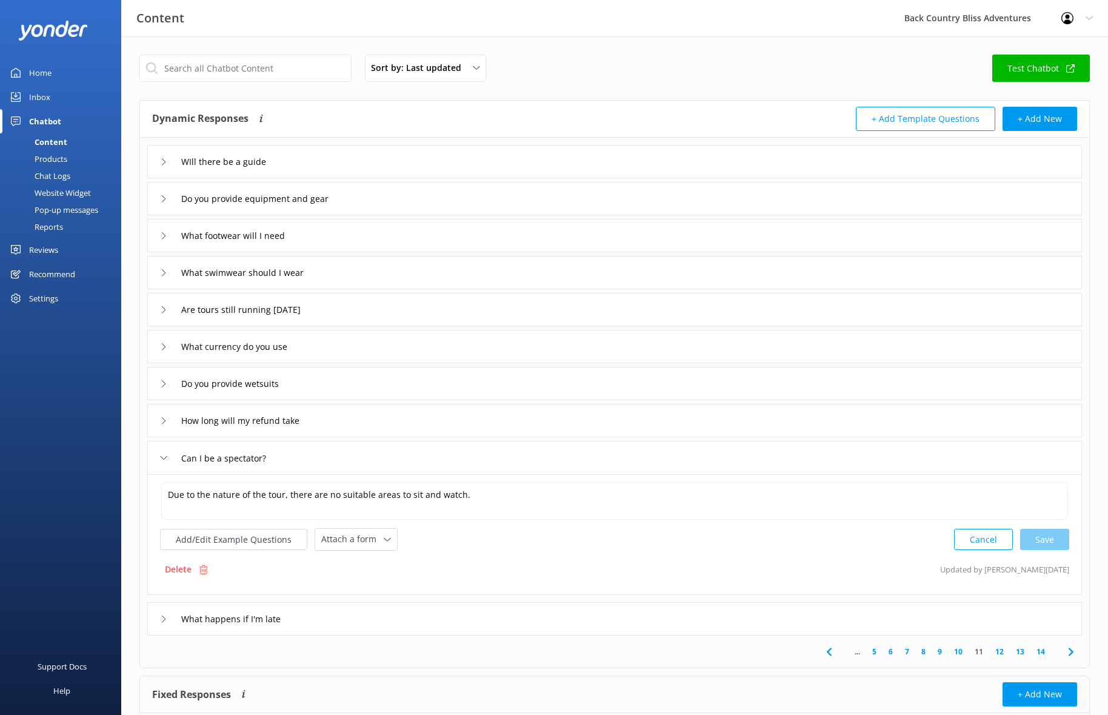
click at [161, 615] on div "What happens if I'm late" at bounding box center [225, 619] width 131 height 20
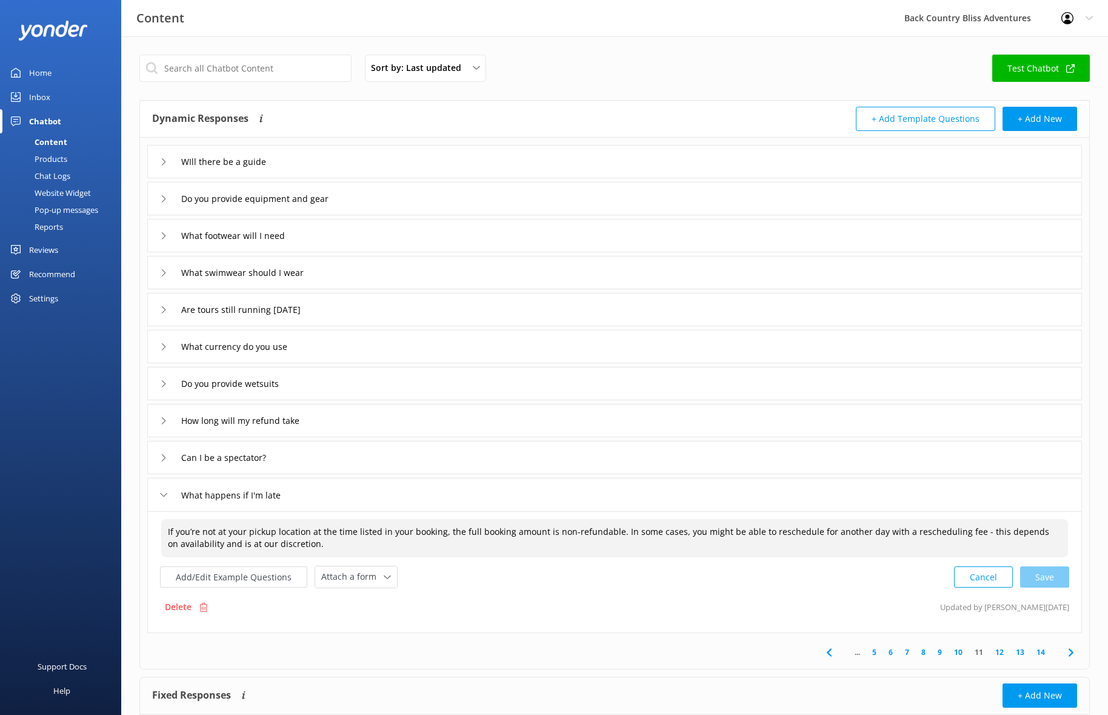
click at [662, 542] on textarea "If you’re not at your pickup location at the time listed in your booking, the f…" at bounding box center [614, 538] width 907 height 38
click at [723, 549] on textarea "If you’re not at your pickup location at the time listed in your booking, the f…" at bounding box center [614, 538] width 907 height 38
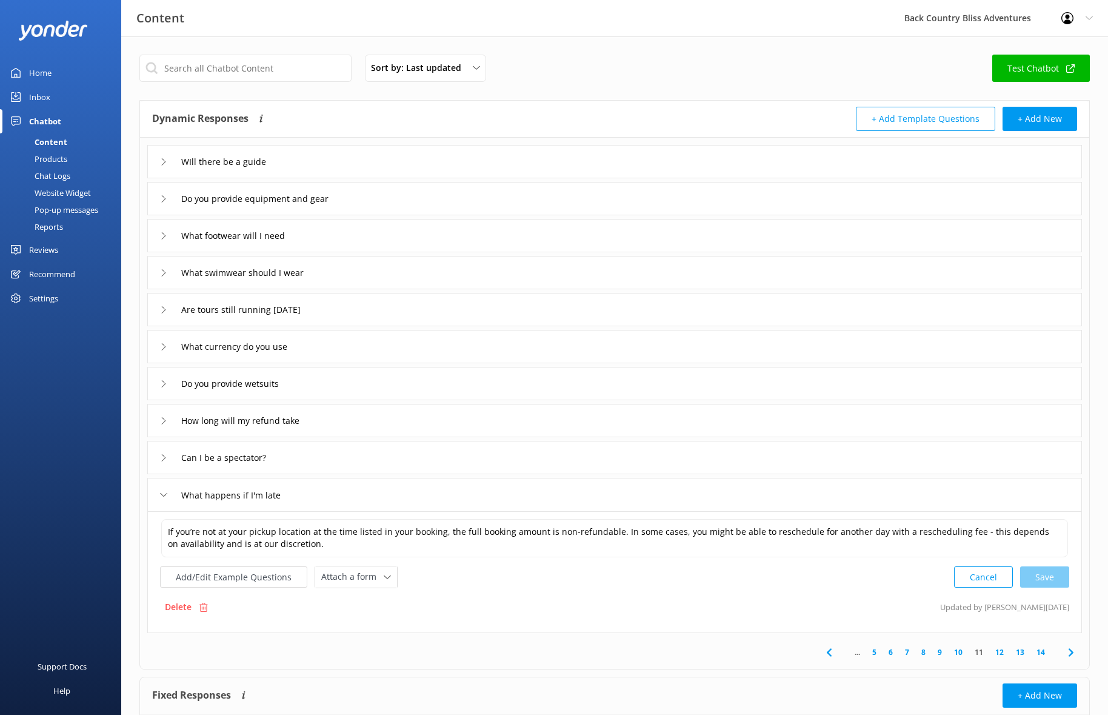
click at [664, 603] on div "Delete Updated by [PERSON_NAME] [DATE]" at bounding box center [614, 606] width 909 height 23
click at [168, 490] on div "What happens if I'm late" at bounding box center [225, 495] width 131 height 20
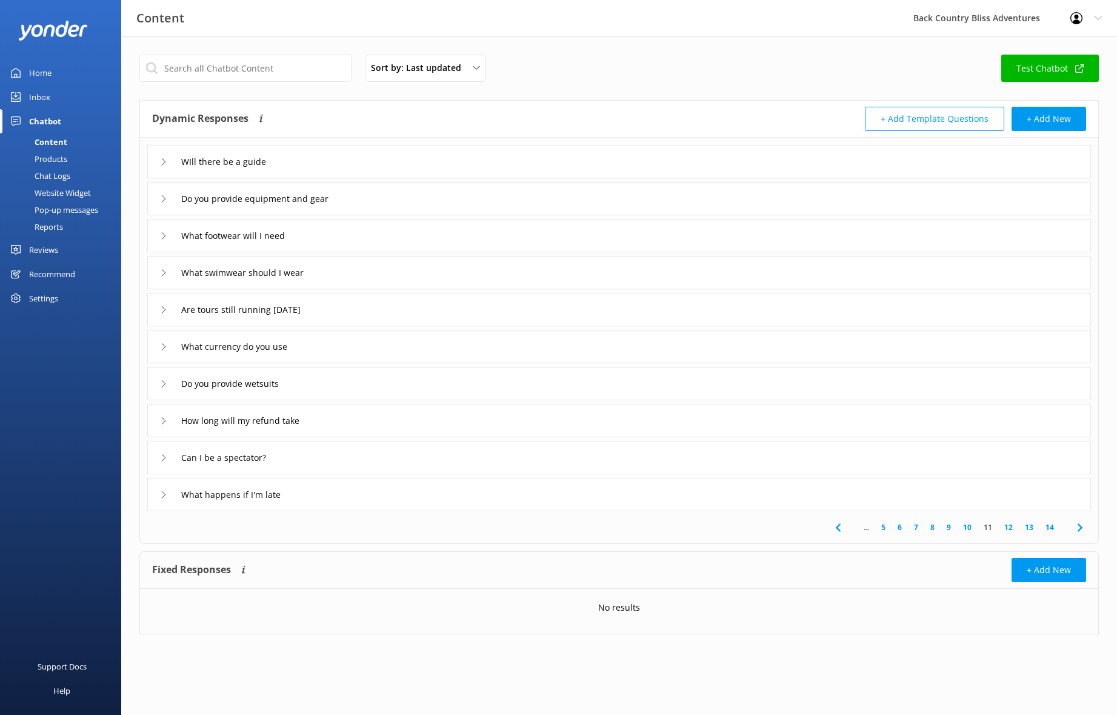
click at [970, 522] on link "10" at bounding box center [967, 527] width 21 height 12
click at [161, 160] on icon at bounding box center [163, 161] width 7 height 7
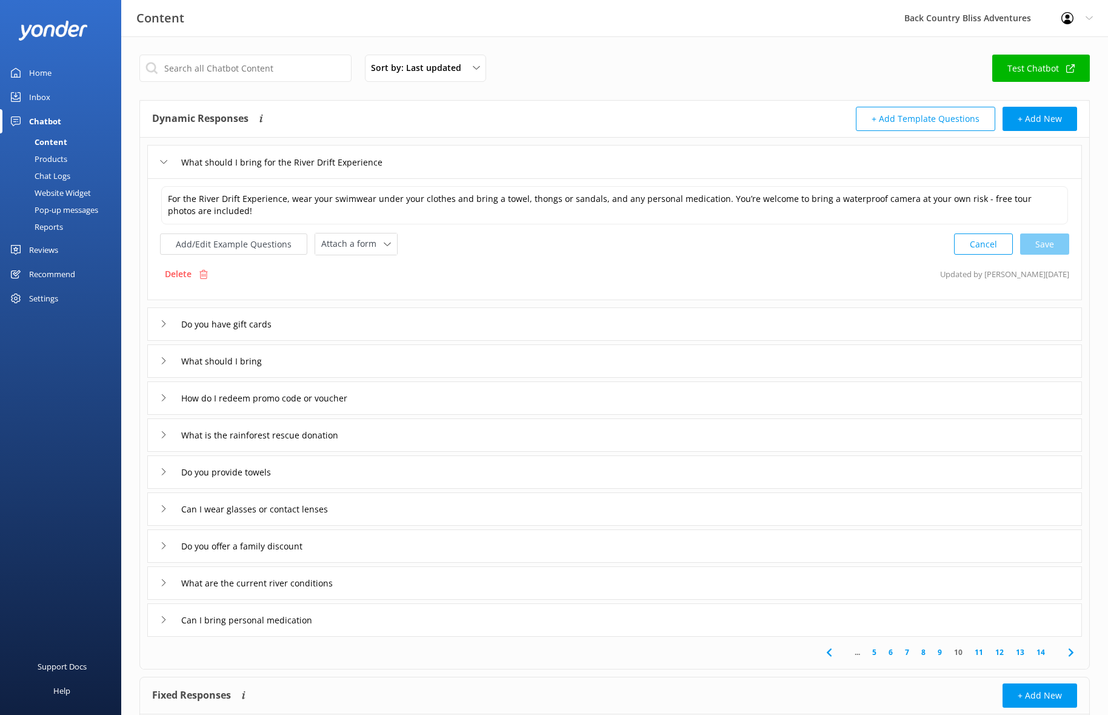
click at [167, 161] on icon at bounding box center [163, 161] width 7 height 7
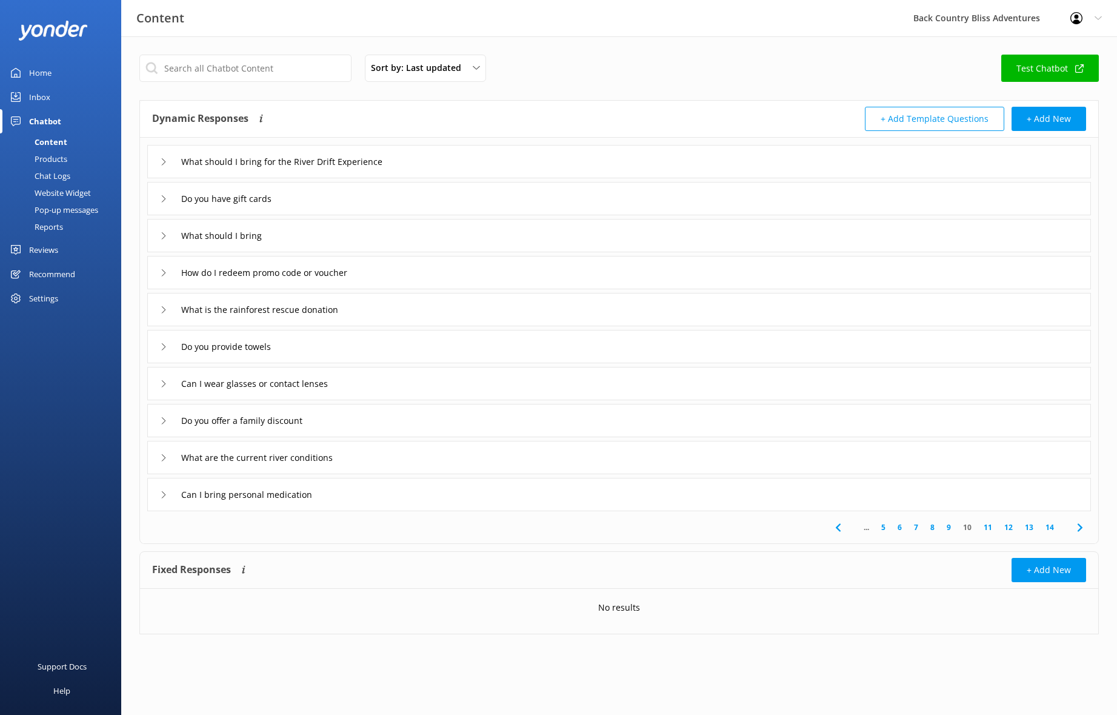
click at [166, 198] on icon at bounding box center [163, 198] width 7 height 7
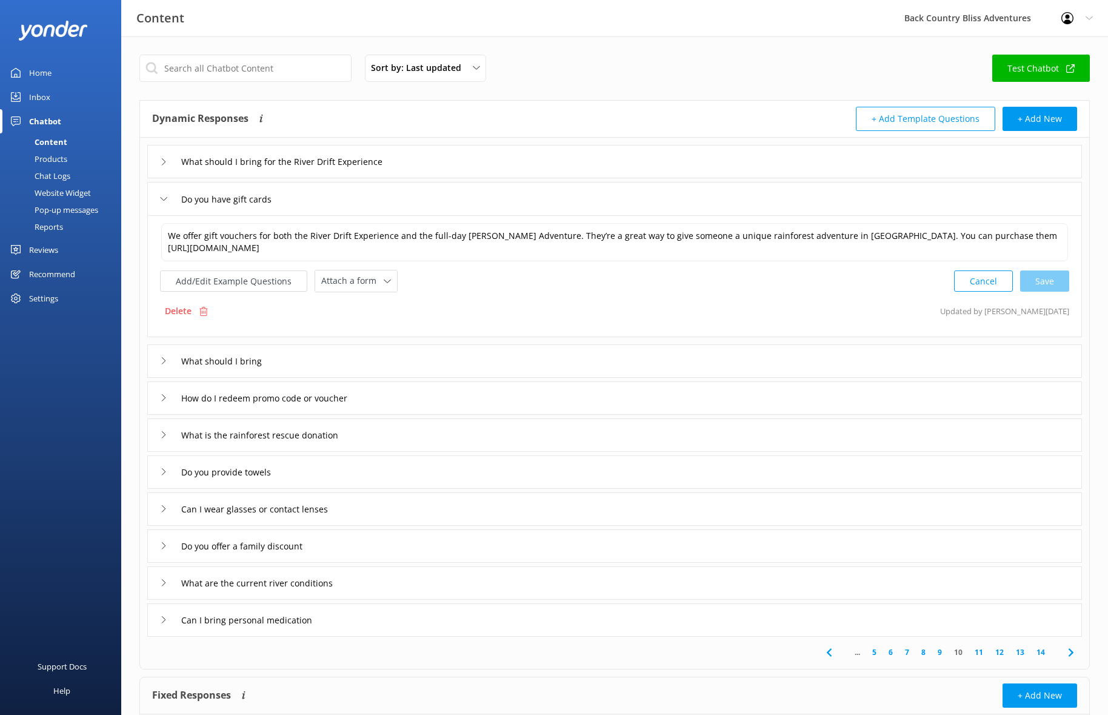
click at [168, 200] on div "Do you have gift cards" at bounding box center [220, 199] width 121 height 20
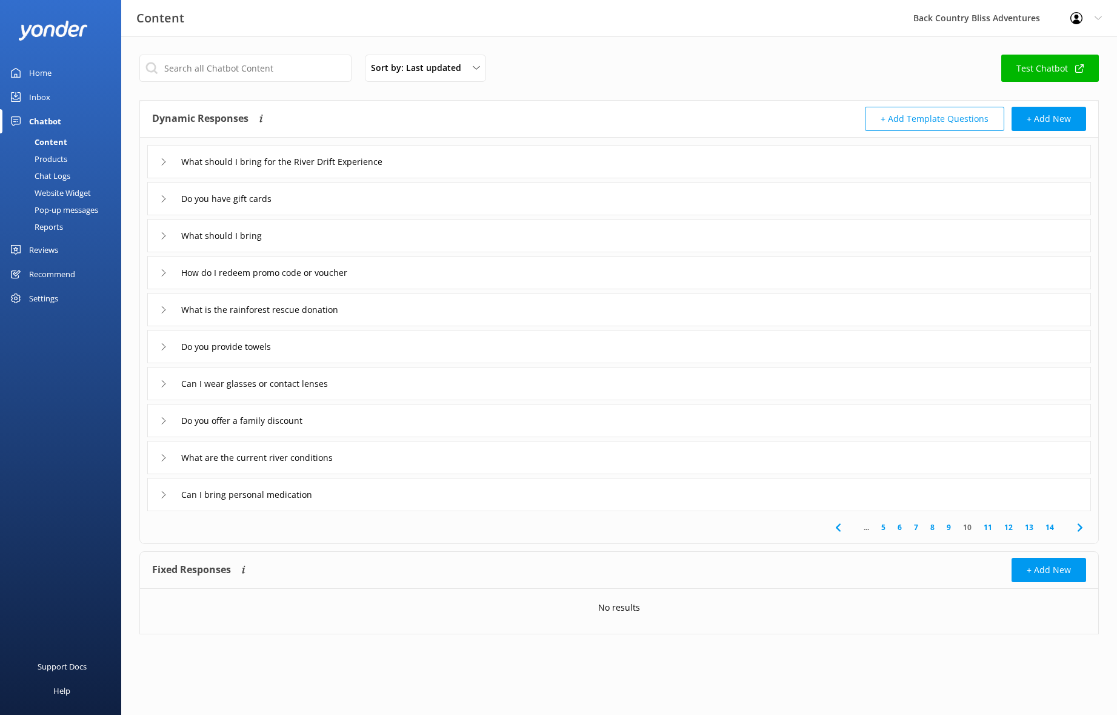
click at [169, 235] on div "What should I bring" at bounding box center [216, 235] width 112 height 20
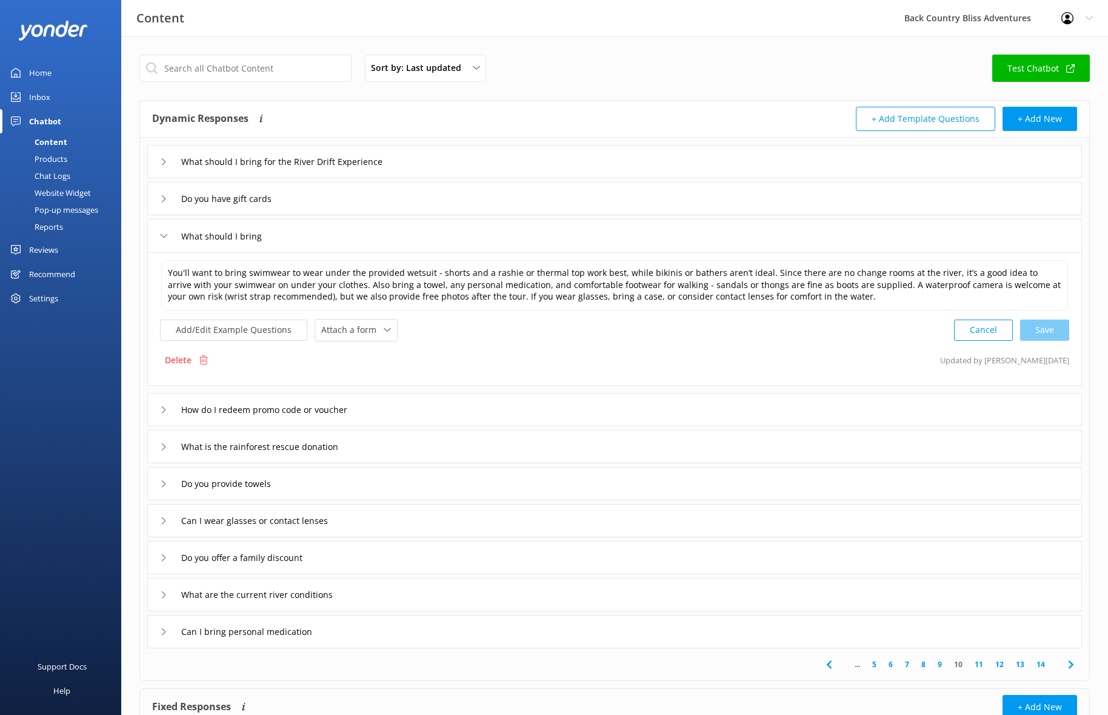
click at [169, 235] on div "What should I bring" at bounding box center [216, 236] width 112 height 20
